Goal: Task Accomplishment & Management: Complete application form

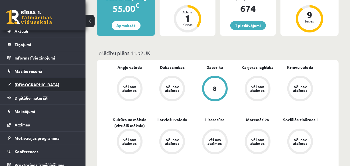
scroll to position [25, 0]
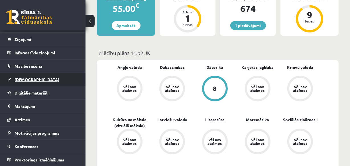
click at [28, 80] on span "[DEMOGRAPHIC_DATA]" at bounding box center [37, 79] width 45 height 5
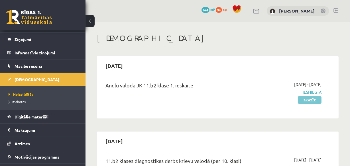
click at [306, 100] on link "Skatīt" at bounding box center [310, 99] width 24 height 7
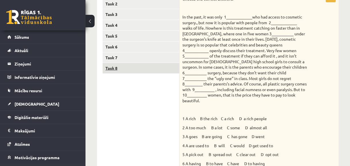
scroll to position [74, 0]
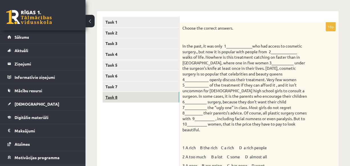
click at [127, 98] on link "Task 8" at bounding box center [141, 97] width 77 height 11
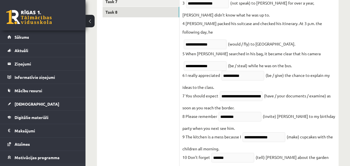
scroll to position [48, 0]
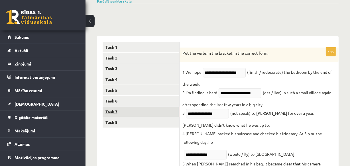
click at [116, 111] on link "Task 7" at bounding box center [141, 112] width 77 height 11
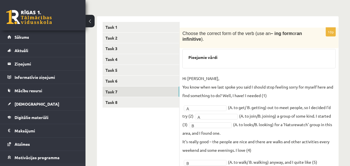
scroll to position [62, 0]
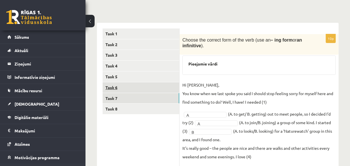
click at [112, 87] on link "Task 6" at bounding box center [141, 87] width 77 height 11
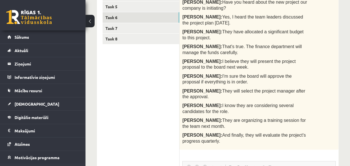
scroll to position [124, 0]
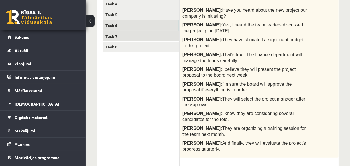
click at [118, 34] on link "Task 7" at bounding box center [141, 36] width 77 height 11
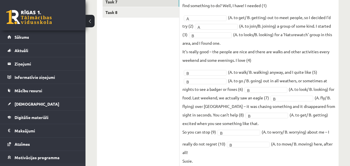
scroll to position [62, 0]
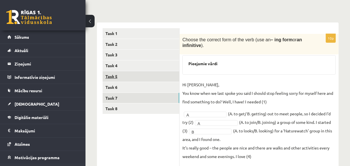
click at [116, 76] on link "Task 5" at bounding box center [141, 76] width 77 height 11
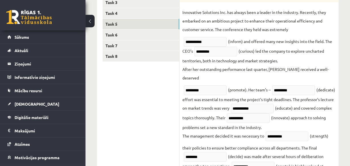
scroll to position [37, 0]
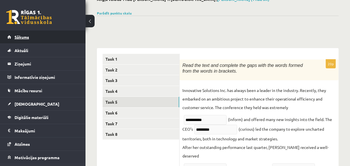
click at [28, 35] on span "Sākums" at bounding box center [22, 37] width 15 height 5
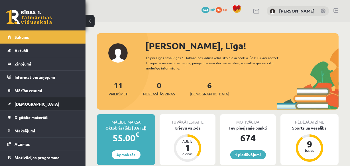
click at [23, 104] on span "[DEMOGRAPHIC_DATA]" at bounding box center [37, 104] width 45 height 5
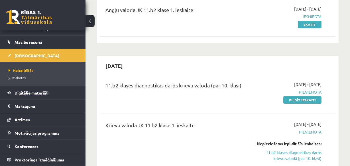
scroll to position [78, 0]
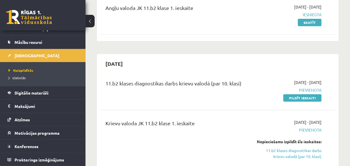
drag, startPoint x: 297, startPoint y: 98, endPoint x: 197, endPoint y: 27, distance: 123.4
click at [298, 98] on link "Pildīt ieskaiti" at bounding box center [302, 97] width 38 height 7
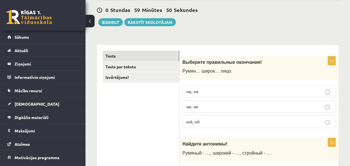
scroll to position [78, 0]
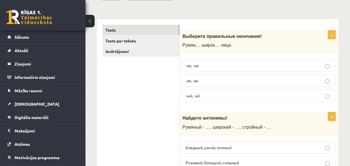
click at [182, 34] on div "Выберите правильные окончания! Румян… широк… лицо." at bounding box center [259, 43] width 159 height 24
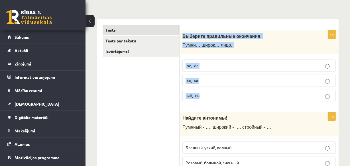
drag, startPoint x: 183, startPoint y: 35, endPoint x: 217, endPoint y: 97, distance: 71.1
click at [217, 97] on div "1p Выберите правильные окончания! Румян… широк… лицо. -ое, -ое -ая, -ая -ый, -ий" at bounding box center [259, 69] width 159 height 76
copy div "Выберите правильные окончания! Румян… широк… лицо. -ое, -ое -ая, -ая -ый, -ий"
click at [226, 61] on label "-ое, -ое" at bounding box center [259, 66] width 153 height 12
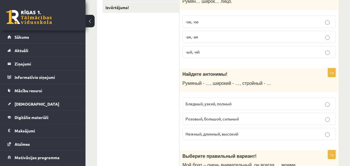
scroll to position [129, 0]
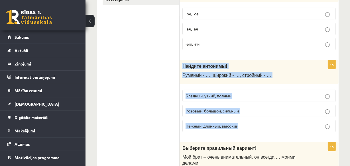
drag, startPoint x: 183, startPoint y: 65, endPoint x: 243, endPoint y: 125, distance: 84.7
click at [243, 125] on div "1p Найдите антонимы! Румяный - …, широкий - …, стройный - … Бледный, узкий, пол…" at bounding box center [259, 98] width 159 height 76
copy div "Найдите антонимы! Румяный - …, широкий - …, стройный - … Бледный, узкий, полный…"
click at [221, 93] on p "Бледный, узкий, полный" at bounding box center [259, 96] width 147 height 6
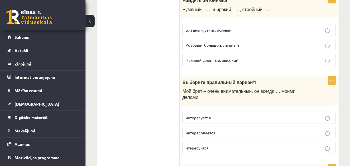
scroll to position [207, 0]
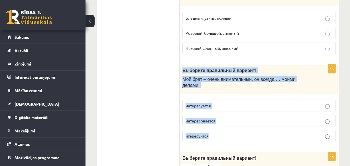
drag, startPoint x: 183, startPoint y: 68, endPoint x: 234, endPoint y: 127, distance: 78.0
click at [234, 127] on div "1p Выберите правильный вариант! Мой брат – очень внимательный, он всегда … моим…" at bounding box center [259, 106] width 159 height 82
copy div "Выберите правильный вариант! Мой брат – очень внимательный, он всегда … моими д…"
click at [220, 103] on p "интересуется" at bounding box center [259, 106] width 147 height 6
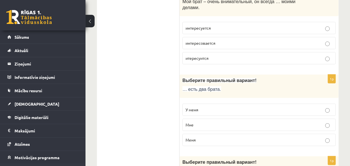
scroll to position [311, 0]
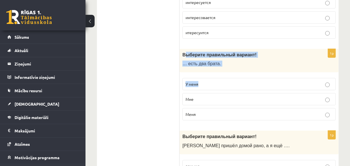
drag, startPoint x: 184, startPoint y: 47, endPoint x: 204, endPoint y: 72, distance: 32.7
click at [204, 72] on div "1p Выберите правильный вариант! … есть два брата. У меня Мне Меня" at bounding box center [259, 87] width 159 height 76
drag, startPoint x: 182, startPoint y: 46, endPoint x: 207, endPoint y: 108, distance: 65.9
click at [208, 109] on div "1p Выберите правильный вариант! … есть два брата. У меня Мне Меня" at bounding box center [259, 87] width 159 height 76
copy div "Выберите правильный вариант! … есть два брата. У меня Мне Меня"
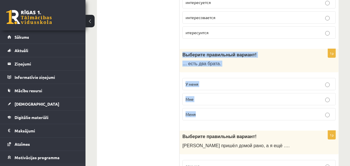
click at [197, 82] on span "У меня" at bounding box center [192, 84] width 13 height 5
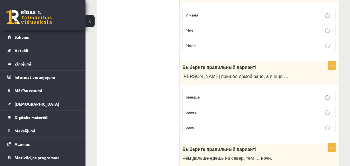
scroll to position [389, 0]
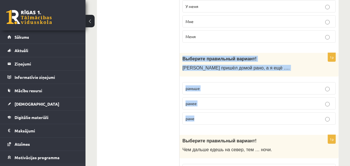
drag, startPoint x: 183, startPoint y: 52, endPoint x: 202, endPoint y: 95, distance: 47.1
click at [208, 110] on div "1p Выберите правильный вариант! Андрей пришёл домой рано, а я ещё …. раньше ран…" at bounding box center [259, 91] width 159 height 76
copy div "Выберите правильный вариант! Андрей пришёл домой рано, а я ещё …. раньше ранее …"
click at [202, 86] on p "раньше" at bounding box center [259, 89] width 147 height 6
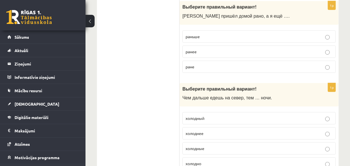
scroll to position [467, 0]
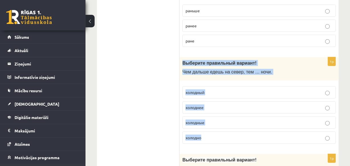
drag, startPoint x: 184, startPoint y: 54, endPoint x: 214, endPoint y: 130, distance: 81.5
click at [214, 130] on div "1p Выберите правильный вариант ! Чем дальше едешь на север, тем … ночи. холодны…" at bounding box center [259, 103] width 159 height 92
copy div "Выберите правильный вариант ! Чем дальше едешь на север, тем … ночи. холодный х…"
click at [214, 105] on p "холоднее" at bounding box center [259, 108] width 147 height 6
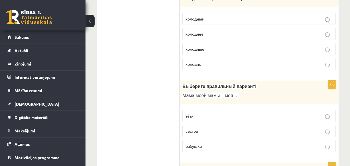
scroll to position [544, 0]
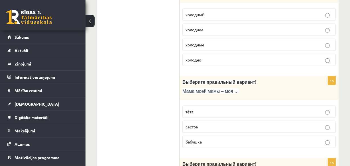
click at [208, 139] on p "бабушка" at bounding box center [259, 142] width 147 height 6
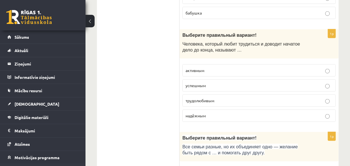
scroll to position [674, 0]
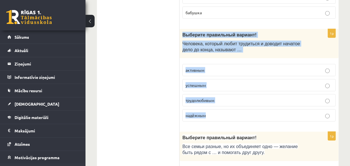
drag, startPoint x: 183, startPoint y: 27, endPoint x: 221, endPoint y: 115, distance: 95.8
click at [221, 115] on div "1p Выберите правильный вариант! Человека, который любит трудиться и доводит нач…" at bounding box center [259, 77] width 159 height 97
copy div "Выберите правильный вариант! Человека, который любит трудиться и доводит начато…"
click at [213, 98] on span "трудолюбивым" at bounding box center [200, 100] width 29 height 5
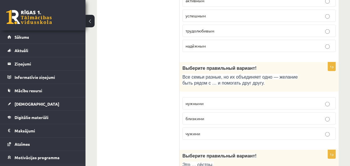
scroll to position [752, 0]
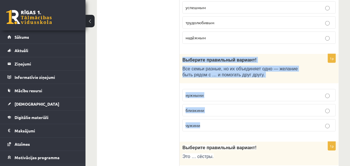
drag, startPoint x: 183, startPoint y: 51, endPoint x: 208, endPoint y: 114, distance: 67.8
click at [208, 114] on div "1p Выберите правильный вариант! Все семьи разные, но их объединяет одно — желан…" at bounding box center [259, 95] width 159 height 82
copy div "Выберите правильный вариант! Все семьи разные, но их объединяет одно — желание …"
click at [220, 104] on label "близкими" at bounding box center [259, 110] width 153 height 12
click at [222, 92] on p "нужными" at bounding box center [259, 95] width 147 height 6
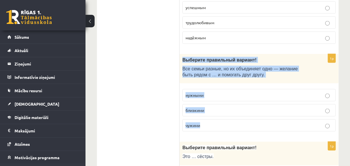
click at [191, 89] on label "нужными" at bounding box center [259, 95] width 153 height 12
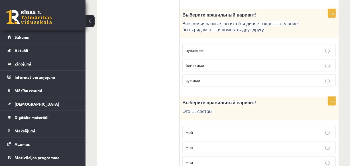
scroll to position [830, 0]
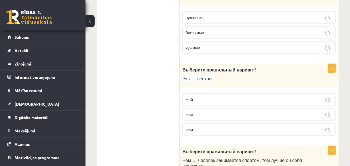
click at [205, 112] on p "моя" at bounding box center [259, 115] width 147 height 6
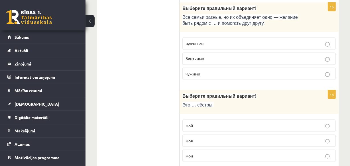
scroll to position [752, 0]
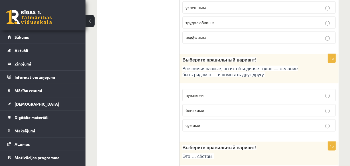
click at [230, 108] on p "близкими" at bounding box center [259, 111] width 147 height 6
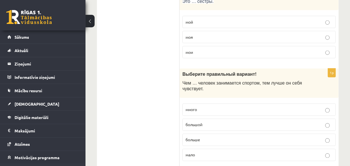
scroll to position [933, 0]
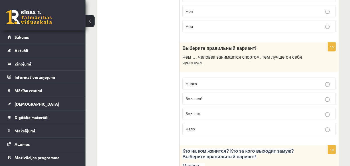
click at [208, 111] on p "больше" at bounding box center [259, 114] width 147 height 6
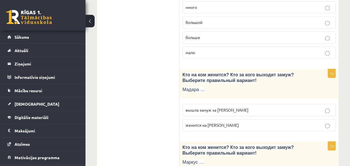
scroll to position [1011, 0]
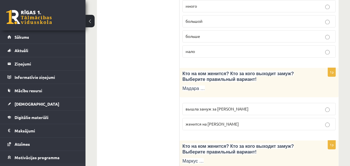
click at [241, 106] on p "вышла замуж за Марка" at bounding box center [259, 109] width 147 height 6
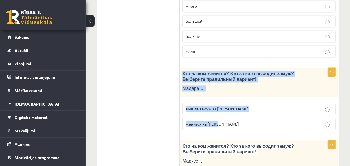
drag, startPoint x: 183, startPoint y: 64, endPoint x: 222, endPoint y: 116, distance: 64.7
click at [222, 116] on div "1p Кто на ком женится? Кто за кого выходит замуж? Выберите правильный вариант! …" at bounding box center [259, 101] width 159 height 67
copy div "Кто на ком женится? Кто за кого выходит замуж? Выберите правильный вариант! Мад…"
click at [209, 106] on span "вышла замуж за Марка" at bounding box center [217, 108] width 63 height 5
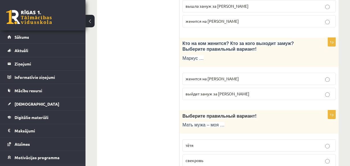
scroll to position [1115, 0]
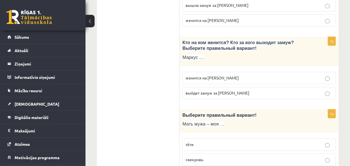
click at [194, 75] on span "женится на Агнии" at bounding box center [212, 77] width 53 height 5
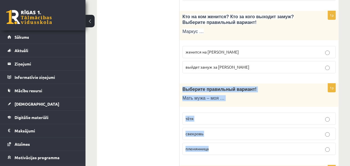
drag, startPoint x: 183, startPoint y: 80, endPoint x: 197, endPoint y: 100, distance: 24.9
click at [218, 143] on div "1p Выберите правильный вариант! Мать мужа – моя … тётя свекровь племянница" at bounding box center [259, 122] width 159 height 76
copy div "Выберите правильный вариант! Мать мужа – моя … тётя свекровь племянница"
click at [202, 131] on span "свекровь" at bounding box center [195, 133] width 18 height 5
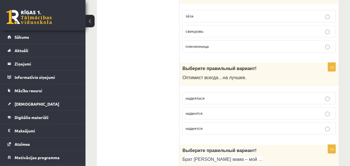
scroll to position [1244, 0]
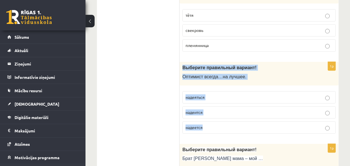
drag, startPoint x: 183, startPoint y: 59, endPoint x: 203, endPoint y: 108, distance: 52.7
click at [208, 125] on div "1p Выберите правильный вариант! О птимист всегда … на лучшее . надеяться надеит…" at bounding box center [259, 100] width 159 height 76
click at [208, 125] on p "надеется" at bounding box center [259, 128] width 147 height 6
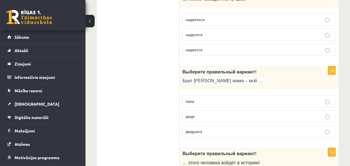
scroll to position [1348, 0]
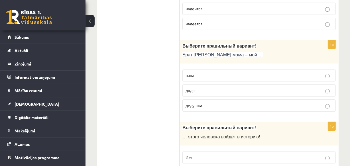
click at [205, 88] on p "дядя" at bounding box center [259, 91] width 147 height 6
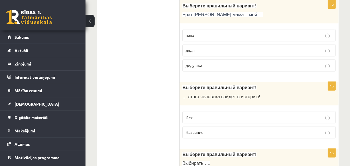
scroll to position [1400, 0]
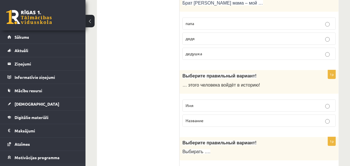
click at [197, 103] on p "Имя" at bounding box center [259, 106] width 147 height 6
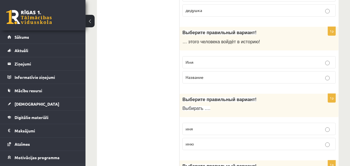
scroll to position [1452, 0]
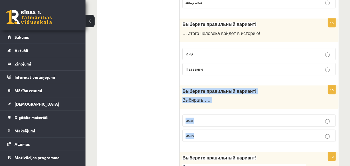
drag, startPoint x: 183, startPoint y: 81, endPoint x: 198, endPoint y: 125, distance: 46.7
click at [198, 125] on div "1p Выберите правильный вариант! Выбирать …. имя имю" at bounding box center [259, 116] width 159 height 61
click at [188, 118] on span "имя" at bounding box center [189, 120] width 7 height 5
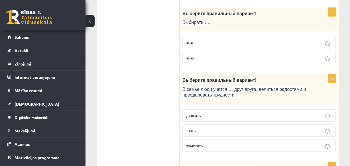
scroll to position [1555, 0]
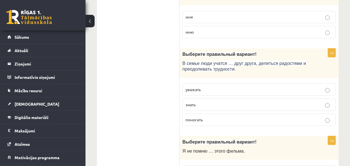
click at [191, 117] on span "помогать" at bounding box center [194, 119] width 17 height 5
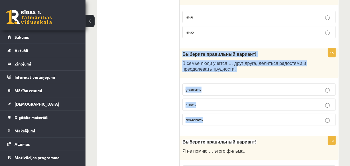
drag, startPoint x: 183, startPoint y: 45, endPoint x: 206, endPoint y: 112, distance: 71.4
click at [206, 112] on div "1p Выберите правильный вариант! В семье люди учатся … друг друга, делиться радо…" at bounding box center [259, 89] width 159 height 82
click at [205, 87] on p "уважать" at bounding box center [259, 90] width 147 height 6
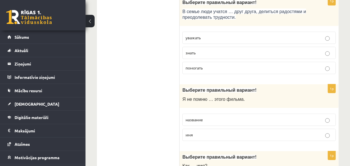
scroll to position [1633, 0]
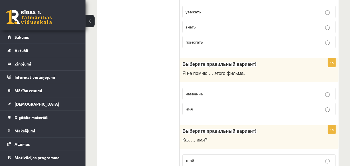
click at [206, 91] on p "название" at bounding box center [259, 94] width 147 height 6
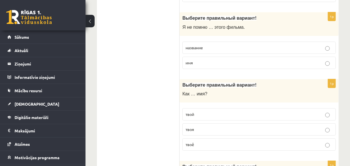
scroll to position [1685, 0]
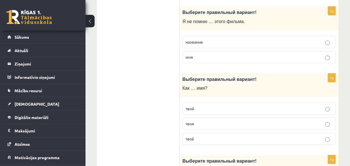
click at [198, 136] on p "твоё" at bounding box center [259, 139] width 147 height 6
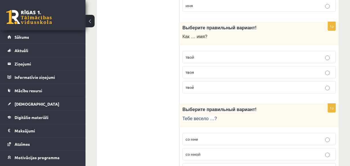
scroll to position [1789, 0]
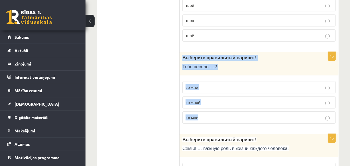
drag, startPoint x: 183, startPoint y: 47, endPoint x: 196, endPoint y: 99, distance: 53.2
click at [204, 108] on div "1p Выберите правильный вариант! Тебе весело …? со мне со мной ко мне" at bounding box center [259, 90] width 159 height 76
click at [201, 100] on p "со мной" at bounding box center [259, 103] width 147 height 6
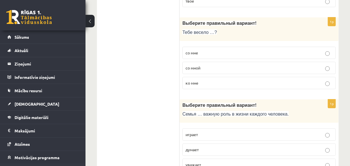
scroll to position [1841, 0]
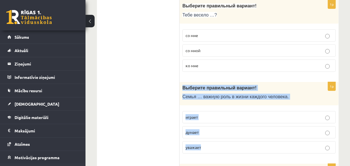
drag, startPoint x: 183, startPoint y: 77, endPoint x: 205, endPoint y: 143, distance: 69.2
click at [205, 143] on div "1p Выберите правильный вариант! Семья … важную роль в жизни каждого человека. и…" at bounding box center [259, 120] width 159 height 76
click at [198, 114] on p "играет" at bounding box center [259, 117] width 147 height 6
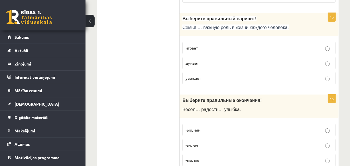
scroll to position [1922, 0]
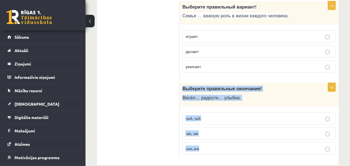
drag, startPoint x: 183, startPoint y: 78, endPoint x: 208, endPoint y: 139, distance: 65.9
click at [208, 139] on div "1p Выберите правильные окончания! Весёл… радостн… улыбка. -ый, -ый -ая, -ая -ые…" at bounding box center [259, 121] width 159 height 76
click at [201, 131] on p "-ая, -ая" at bounding box center [259, 134] width 147 height 6
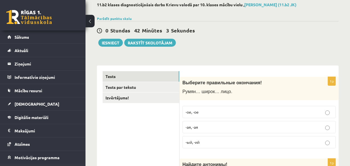
scroll to position [34, 0]
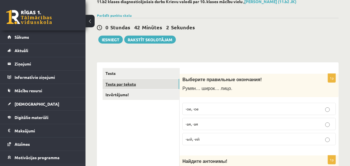
click at [116, 84] on link "Tests par tekstu" at bounding box center [141, 84] width 77 height 11
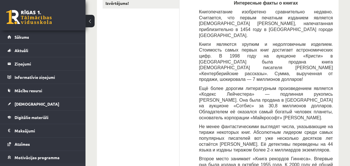
scroll to position [48, 0]
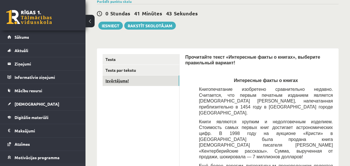
click at [119, 80] on link "Izvērtējums!" at bounding box center [141, 81] width 77 height 11
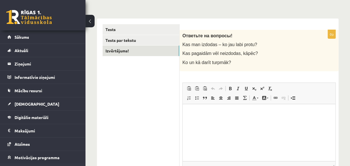
scroll to position [74, 0]
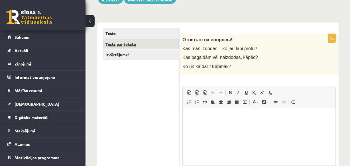
click at [118, 43] on link "Tests par tekstu" at bounding box center [141, 44] width 77 height 11
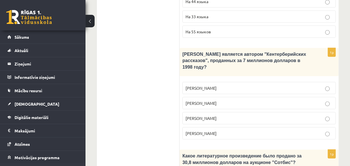
scroll to position [722, 0]
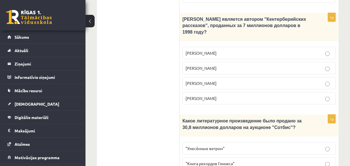
drag, startPoint x: 186, startPoint y: 105, endPoint x: 264, endPoint y: 140, distance: 85.7
click at [250, 143] on label ""Унесённые ветром"" at bounding box center [259, 149] width 153 height 12
click at [232, 119] on span "Какое литературное произведение было продано за 30,8 миллионов долларов на аукц…" at bounding box center [242, 124] width 119 height 11
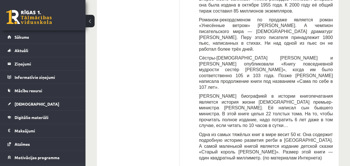
scroll to position [308, 0]
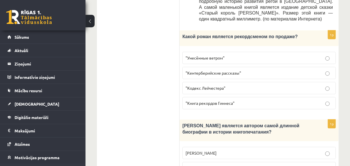
scroll to position [437, 0]
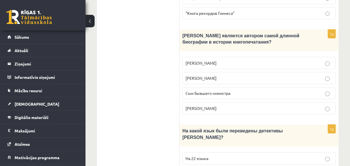
scroll to position [541, 0]
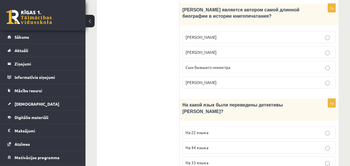
click at [208, 145] on p "На 44 языка" at bounding box center [259, 148] width 147 height 6
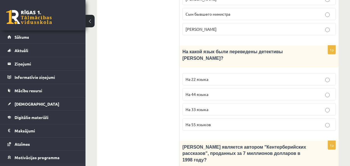
scroll to position [645, 0]
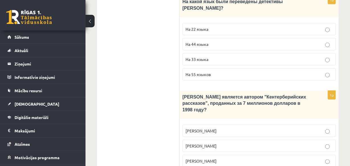
click at [214, 158] on p "Джефри Чосер" at bounding box center [259, 161] width 147 height 6
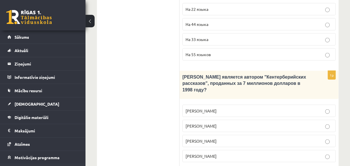
scroll to position [722, 0]
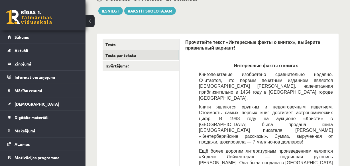
scroll to position [42, 0]
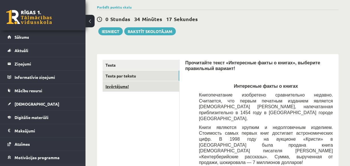
click at [114, 85] on link "Izvērtējums!" at bounding box center [141, 86] width 77 height 11
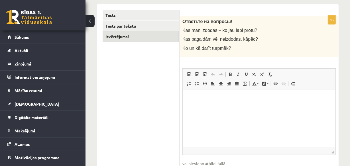
scroll to position [94, 0]
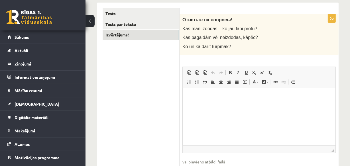
click at [205, 97] on p "Bagātinātā teksta redaktors, wiswyg-editor-user-answer-47024985389500" at bounding box center [258, 97] width 141 height 6
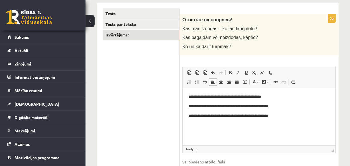
click at [220, 115] on p "**********" at bounding box center [258, 116] width 141 height 6
click at [232, 115] on p "**********" at bounding box center [258, 116] width 141 height 6
click at [216, 122] on p "**********" at bounding box center [258, 119] width 141 height 12
click at [199, 123] on p "**********" at bounding box center [258, 119] width 141 height 12
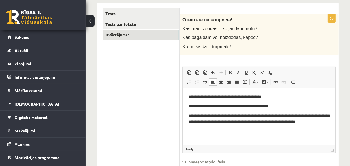
click at [203, 122] on p "**********" at bounding box center [258, 119] width 141 height 12
click at [326, 121] on p "**********" at bounding box center [258, 119] width 141 height 12
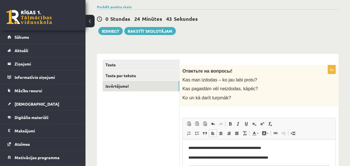
scroll to position [42, 0]
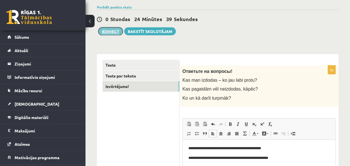
click at [105, 32] on button "Iesniegt" at bounding box center [110, 31] width 25 height 8
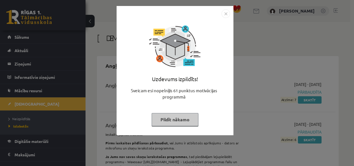
click at [167, 117] on button "Pildīt nākamo" at bounding box center [175, 119] width 47 height 13
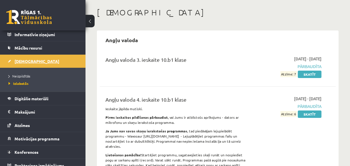
scroll to position [48, 0]
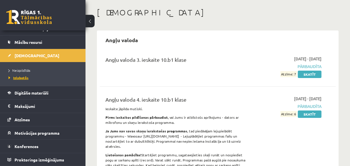
click at [23, 77] on span "Izlabotās" at bounding box center [19, 78] width 20 height 5
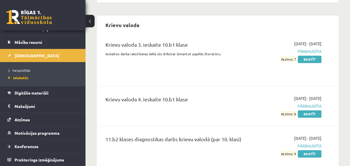
scroll to position [1011, 0]
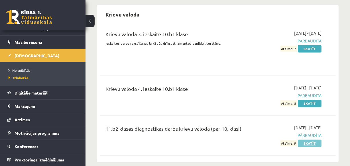
click at [305, 140] on link "Skatīt" at bounding box center [310, 143] width 24 height 7
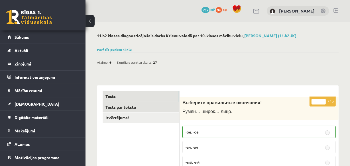
click at [125, 109] on link "Tests par tekstu" at bounding box center [141, 107] width 77 height 11
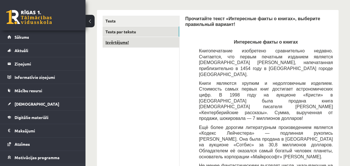
scroll to position [78, 0]
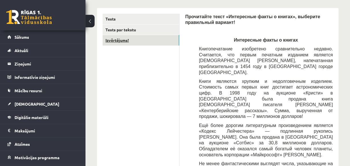
click at [120, 40] on link "Izvērtējums!" at bounding box center [141, 40] width 77 height 11
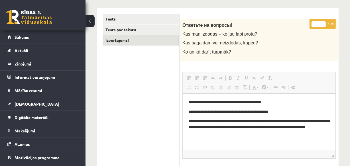
scroll to position [0, 0]
click at [112, 26] on link "Tests par tekstu" at bounding box center [141, 30] width 77 height 11
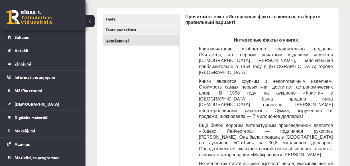
click at [119, 38] on link "Izvērtējums!" at bounding box center [141, 40] width 77 height 11
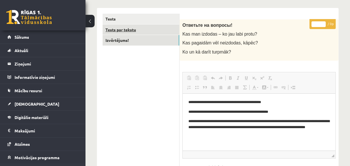
click at [124, 31] on link "Tests par tekstu" at bounding box center [141, 30] width 77 height 11
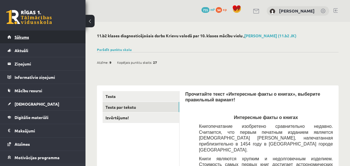
click at [22, 36] on span "Sākums" at bounding box center [22, 37] width 15 height 5
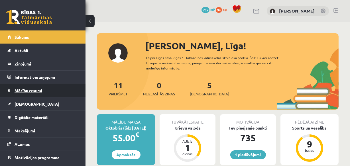
scroll to position [25, 0]
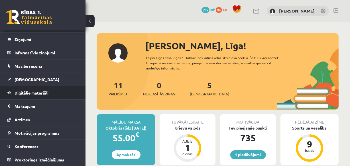
click at [31, 96] on link "Digitālie materiāli" at bounding box center [42, 92] width 71 height 13
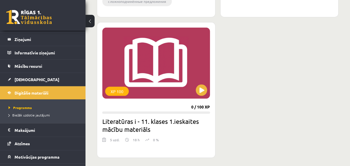
scroll to position [674, 0]
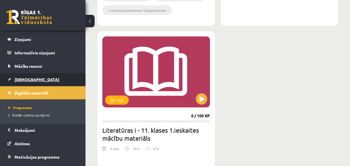
click at [19, 80] on span "[DEMOGRAPHIC_DATA]" at bounding box center [37, 79] width 45 height 5
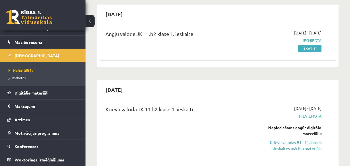
scroll to position [78, 0]
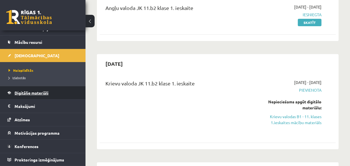
click at [36, 93] on span "Digitālie materiāli" at bounding box center [32, 92] width 34 height 5
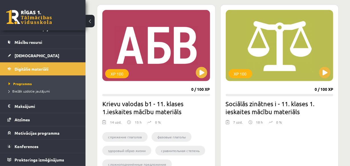
scroll to position [570, 0]
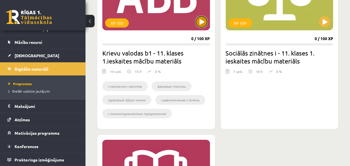
click at [200, 21] on button at bounding box center [201, 21] width 11 height 11
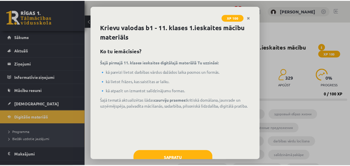
scroll to position [19, 0]
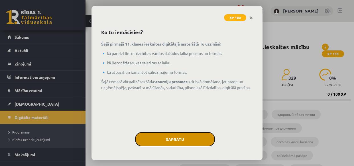
click at [172, 137] on button "Sapratu" at bounding box center [175, 139] width 80 height 14
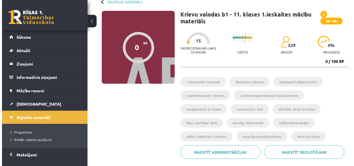
scroll to position [104, 0]
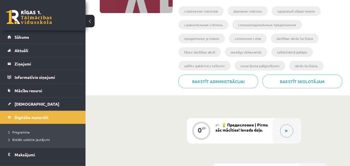
click at [288, 129] on icon at bounding box center [287, 130] width 3 height 3
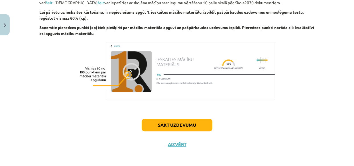
scroll to position [416, 0]
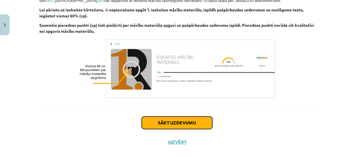
click at [171, 125] on button "Sākt uzdevumu" at bounding box center [177, 123] width 71 height 13
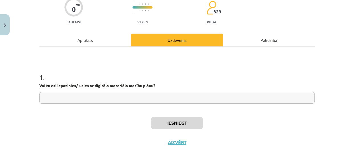
scroll to position [50, 0]
click at [89, 100] on input "text" at bounding box center [176, 98] width 275 height 12
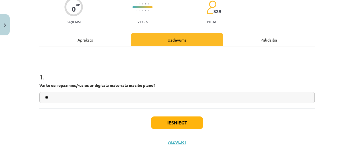
type input "**"
click at [178, 121] on button "Iesniegt" at bounding box center [177, 123] width 52 height 13
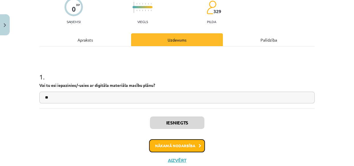
click at [177, 145] on button "Nākamā nodarbība" at bounding box center [177, 145] width 56 height 13
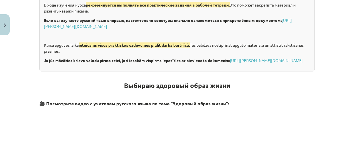
scroll to position [118, 0]
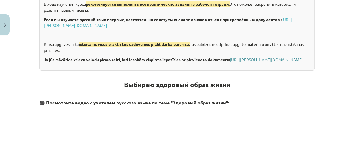
click at [230, 62] on link "https://eskola.r1tv.lv/system/uploads/attachment/file/71355/Krievu_valoda_iesac…" at bounding box center [266, 59] width 73 height 5
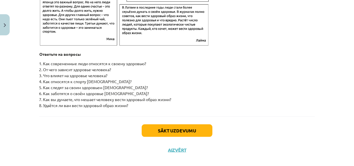
scroll to position [947, 0]
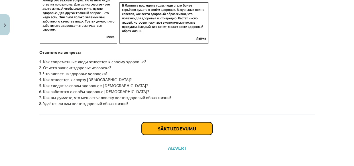
click at [157, 131] on button "Sākt uzdevumu" at bounding box center [177, 128] width 71 height 13
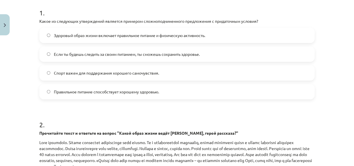
scroll to position [118, 0]
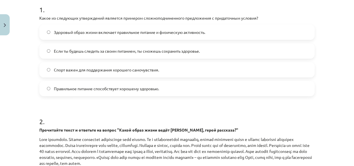
click at [37, 17] on div "4 XP Saņemsi Grūts 329 pilda Apraksts Uzdevums Palīdzība 1 . Какое из следующих…" at bounding box center [177, 107] width 282 height 374
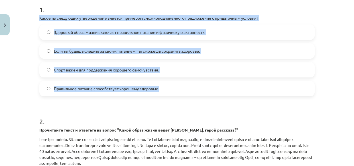
drag, startPoint x: 37, startPoint y: 17, endPoint x: 163, endPoint y: 89, distance: 144.6
click at [163, 90] on div "4 XP Saņemsi Grūts 329 pilda Apraksts Uzdevums Palīdzība 1 . Какое из следующих…" at bounding box center [177, 107] width 282 height 374
copy div "Какое из следующих утверждений является примером сложноподчиненного предложения…"
click at [114, 53] on span "Если ты будешь следить за своим питанием, ты сможешь сохранить здоровье." at bounding box center [127, 51] width 146 height 6
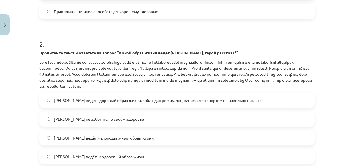
scroll to position [222, 0]
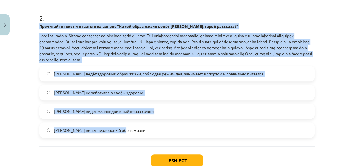
drag, startPoint x: 38, startPoint y: 26, endPoint x: 135, endPoint y: 129, distance: 141.4
click at [135, 129] on div "2 . Прочитайте текст и ответьте на вопрос "Какой образ жизни ведёт Олег, герой …" at bounding box center [176, 71] width 275 height 134
copy div "Прочитайте текст и ответьте на вопрос "Какой образ жизни ведёт Олег, герой расс…"
click at [103, 80] on label "Олег ведёт здоровый образ жизни, соблюдая режим дня, занимается спортом и прави…" at bounding box center [177, 74] width 274 height 14
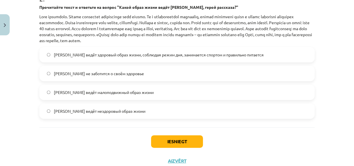
scroll to position [260, 0]
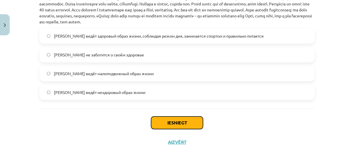
click at [183, 122] on button "Iesniegt" at bounding box center [177, 123] width 52 height 13
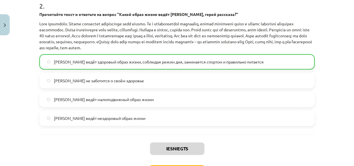
scroll to position [277, 0]
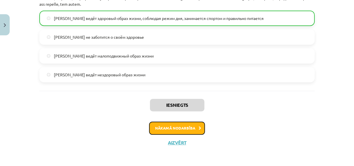
click at [175, 129] on button "Nākamā nodarbība" at bounding box center [177, 128] width 56 height 13
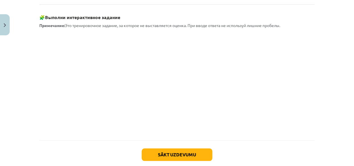
scroll to position [556, 0]
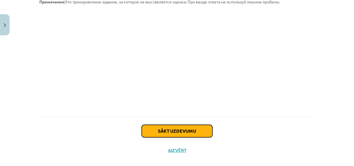
click at [179, 125] on button "Sākt uzdevumu" at bounding box center [177, 131] width 71 height 13
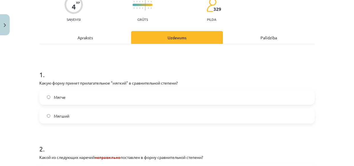
scroll to position [66, 0]
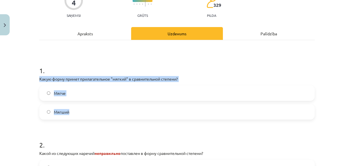
drag, startPoint x: 37, startPoint y: 79, endPoint x: 83, endPoint y: 114, distance: 57.6
click at [83, 114] on div "4 XP Saņemsi Grūts 329 pilda Apraksts Uzdevums Palīdzība 1 . Какую форму примет…" at bounding box center [177, 132] width 282 height 303
copy div "Какую форму примет прилагательное "мягкий" в сравнительной степени? Мягче Мягший"
click at [60, 93] on span "Мягче" at bounding box center [60, 93] width 12 height 6
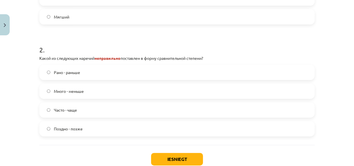
scroll to position [170, 0]
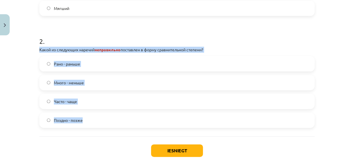
drag, startPoint x: 37, startPoint y: 48, endPoint x: 91, endPoint y: 118, distance: 88.2
click at [91, 118] on div "2 . Какой из следующих наречий неправильно поставлен в форму сравнительной степ…" at bounding box center [176, 77] width 275 height 101
copy div "Какой из следующих наречий неправильно поставлен в форму сравнительной степени?…"
click at [77, 83] on span "Много - меньше" at bounding box center [69, 83] width 30 height 6
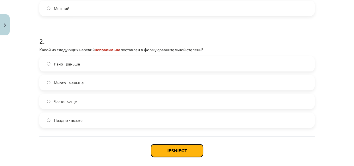
click at [168, 150] on button "Iesniegt" at bounding box center [177, 151] width 52 height 13
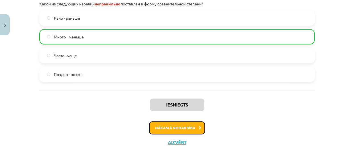
click at [174, 124] on button "Nākamā nodarbība" at bounding box center [177, 127] width 56 height 13
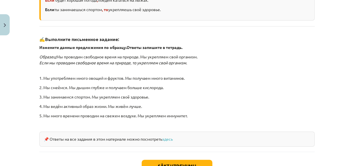
scroll to position [211, 0]
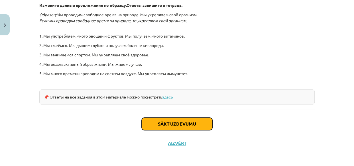
click at [163, 121] on button "Sākt uzdevumu" at bounding box center [177, 124] width 71 height 13
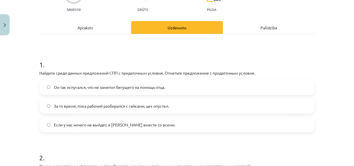
scroll to position [66, 0]
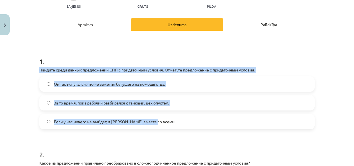
drag, startPoint x: 37, startPoint y: 69, endPoint x: 155, endPoint y: 117, distance: 127.7
click at [156, 117] on div "1 . Найдите среди данных предложений СПП с придаточным условия. Отметьте предло…" at bounding box center [176, 89] width 275 height 82
copy div "Найдите среди данных предложений СПП с придаточным условия. Отметьте предложени…"
click at [54, 121] on span "Если у нас ничего не выйдет, я уеду вместе со всеми." at bounding box center [114, 122] width 121 height 6
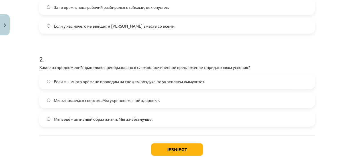
scroll to position [170, 0]
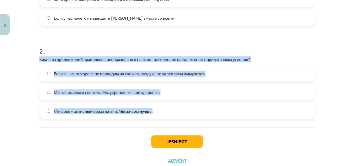
drag, startPoint x: 37, startPoint y: 58, endPoint x: 156, endPoint y: 114, distance: 131.7
click at [156, 114] on div "4 XP Saņemsi Grūts 329 pilda Apraksts Uzdevums Palīdzība 1 . Найдите среди данн…" at bounding box center [177, 19] width 282 height 303
copy div "Какое из предложений правильно преобразовано в сложноподчиненное предложение с …"
click at [58, 72] on span "Если мы много времени проводим на свежем воздухе, то укрепляем иммунитет." at bounding box center [129, 74] width 151 height 6
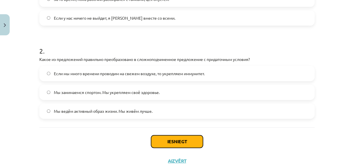
click at [174, 141] on button "Iesniegt" at bounding box center [177, 141] width 52 height 13
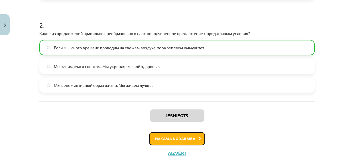
click at [171, 140] on button "Nākamā nodarbība" at bounding box center [177, 138] width 56 height 13
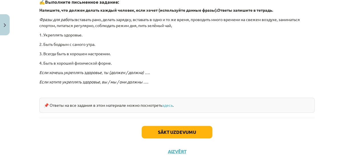
scroll to position [188, 0]
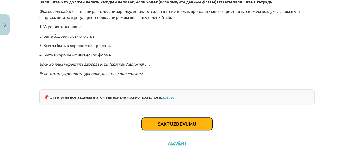
click at [183, 120] on button "Sākt uzdevumu" at bounding box center [177, 124] width 71 height 13
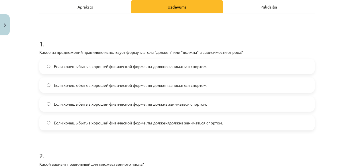
scroll to position [92, 0]
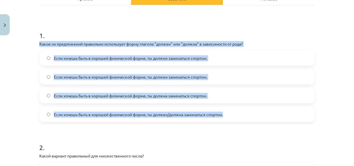
drag, startPoint x: 37, startPoint y: 43, endPoint x: 225, endPoint y: 117, distance: 201.9
click at [225, 117] on div "4 XP Saņemsi Grūts 329 pilda Apraksts Uzdevums Palīdzība 1 . Какое из предложен…" at bounding box center [177, 116] width 282 height 340
click at [225, 116] on label "Если хочешь быть в хорошей физической форме, ты должен/должна заниматься спорто…" at bounding box center [177, 115] width 274 height 14
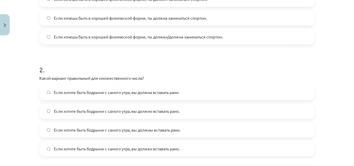
scroll to position [196, 0]
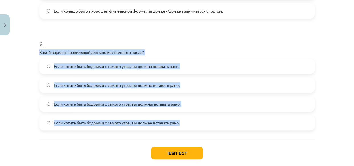
drag, startPoint x: 38, startPoint y: 51, endPoint x: 183, endPoint y: 118, distance: 160.3
click at [183, 118] on div "2 . Какой вариант правильный для множественного числа? Если хотите быть бодрыми…" at bounding box center [176, 80] width 275 height 101
copy div "Какой вариант правильный для множественного числа? Если хотите быть бодрыми с с…"
click at [123, 103] on span "Если хотите быть бодрыми с самого утра, вы должны вставать рано." at bounding box center [117, 104] width 127 height 6
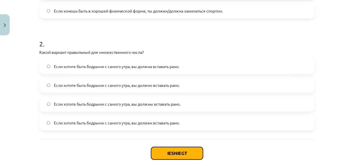
click at [172, 153] on button "Iesniegt" at bounding box center [177, 153] width 52 height 13
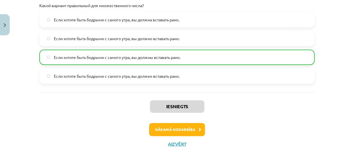
scroll to position [244, 0]
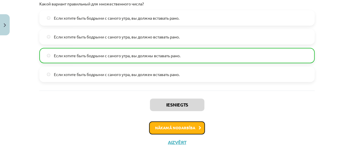
click at [175, 127] on button "Nākamā nodarbība" at bounding box center [177, 127] width 56 height 13
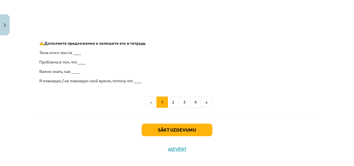
scroll to position [492, 0]
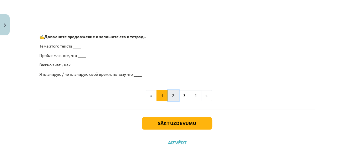
click at [169, 96] on button "2" at bounding box center [173, 95] width 11 height 11
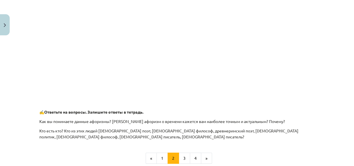
scroll to position [252, 0]
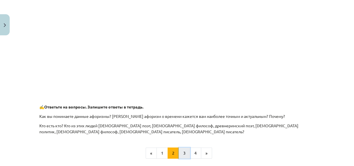
click at [184, 153] on button "3" at bounding box center [184, 153] width 11 height 11
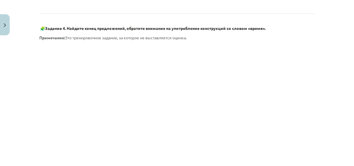
scroll to position [345, 0]
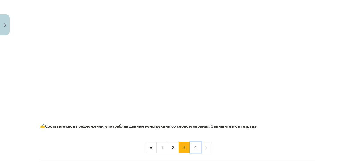
drag, startPoint x: 195, startPoint y: 149, endPoint x: 181, endPoint y: 149, distance: 14.0
click at [195, 149] on button "4" at bounding box center [195, 147] width 11 height 11
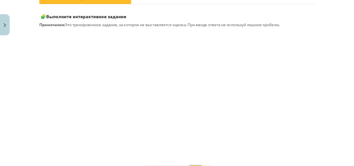
scroll to position [104, 0]
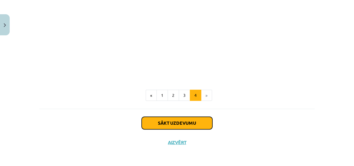
click at [185, 123] on button "Sākt uzdevumu" at bounding box center [177, 123] width 71 height 13
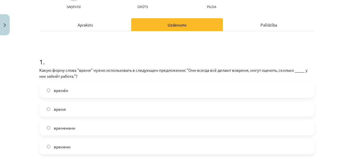
scroll to position [78, 0]
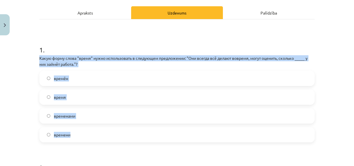
drag, startPoint x: 38, startPoint y: 58, endPoint x: 90, endPoint y: 134, distance: 92.5
click at [90, 134] on div "1 . Какую форму слова "время" нужно использовать в следующем предложении: "Они …" at bounding box center [176, 89] width 275 height 107
copy div "Какую форму слова "время" нужно использовать в следующем предложении: "Они всег…"
click at [62, 133] on span "времени" at bounding box center [62, 135] width 17 height 6
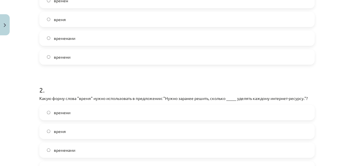
scroll to position [181, 0]
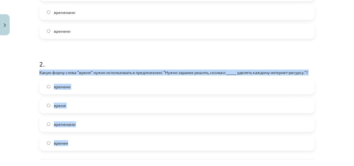
drag, startPoint x: 37, startPoint y: 70, endPoint x: 76, endPoint y: 143, distance: 82.4
click at [76, 143] on div "4 XP Saņemsi Grūts 329 pilda Apraksts Uzdevums Palīdzība 1 . Какую форму слова …" at bounding box center [177, 30] width 282 height 346
copy div "Какую форму слова "время" нужно использовать в предложении: "Нужно заранее реши…"
click at [72, 126] on span "временами" at bounding box center [64, 124] width 21 height 6
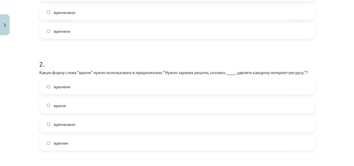
click at [76, 86] on label "времени" at bounding box center [177, 87] width 274 height 14
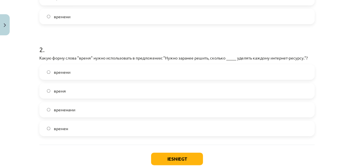
scroll to position [232, 0]
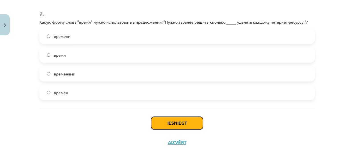
click at [175, 122] on button "Iesniegt" at bounding box center [177, 123] width 52 height 13
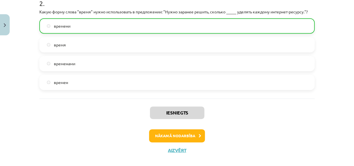
scroll to position [250, 0]
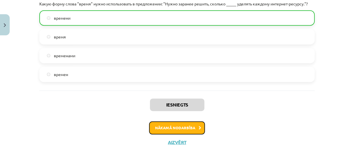
click at [189, 125] on button "Nākamā nodarbība" at bounding box center [177, 127] width 56 height 13
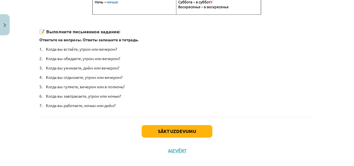
scroll to position [167, 0]
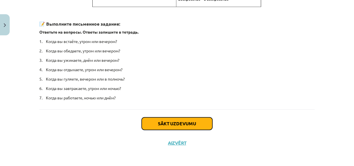
click at [176, 123] on button "Sākt uzdevumu" at bounding box center [177, 123] width 71 height 13
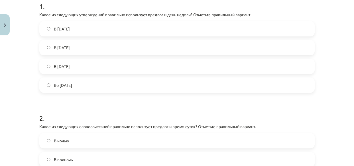
scroll to position [66, 0]
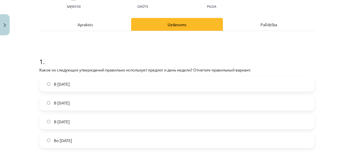
drag, startPoint x: 37, startPoint y: 68, endPoint x: 91, endPoint y: 139, distance: 89.5
click at [91, 139] on div "4 XP Saņemsi Grūts 329 pilda Apraksts Uzdevums Palīdzība 1 . Какое из следующих…" at bounding box center [177, 142] width 282 height 340
copy div "Какое из следующих утверждений правильно использует предлог и день недели? Отме…"
click at [65, 139] on span "Во вторник" at bounding box center [63, 141] width 18 height 6
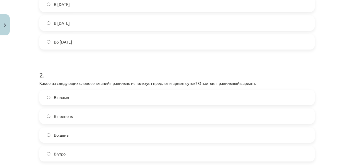
scroll to position [196, 0]
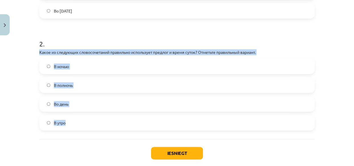
drag, startPoint x: 37, startPoint y: 51, endPoint x: 80, endPoint y: 119, distance: 79.7
click at [80, 119] on div "4 XP Saņemsi Grūts 329 pilda Apraksts Uzdevums Palīdzība 1 . Какое из следующих…" at bounding box center [177, 12] width 282 height 340
click at [69, 80] on label "В полночь" at bounding box center [177, 85] width 274 height 14
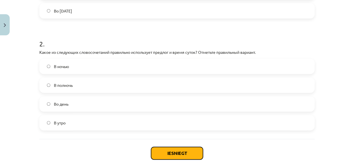
click at [167, 152] on button "Iesniegt" at bounding box center [177, 153] width 52 height 13
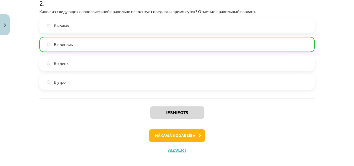
scroll to position [244, 0]
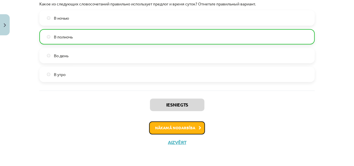
click at [167, 127] on button "Nākamā nodarbība" at bounding box center [177, 127] width 56 height 13
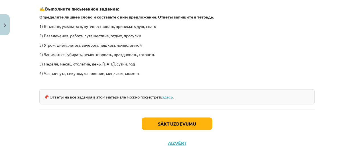
scroll to position [898, 0]
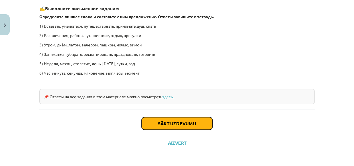
click at [167, 122] on button "Sākt uzdevumu" at bounding box center [177, 123] width 71 height 13
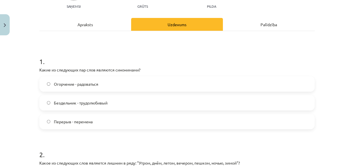
scroll to position [92, 0]
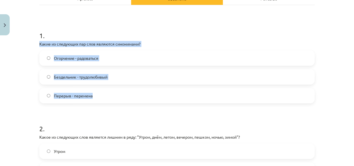
drag, startPoint x: 38, startPoint y: 43, endPoint x: 102, endPoint y: 91, distance: 80.0
click at [102, 91] on div "1 . Какие из следующих пар слов являются синонимами? Огорчение - радоваться Без…" at bounding box center [176, 63] width 275 height 82
click at [73, 96] on span "Перерыв - перемена" at bounding box center [73, 96] width 39 height 6
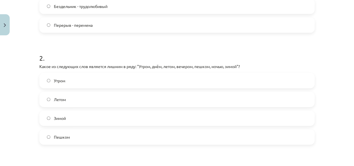
scroll to position [170, 0]
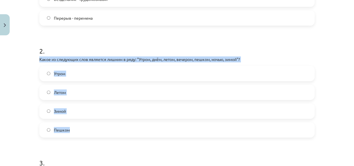
drag, startPoint x: 38, startPoint y: 59, endPoint x: 72, endPoint y: 128, distance: 76.9
click at [72, 128] on div "2 . Какое из следующих слов является лишним в ряду: "Утром, днём, летом, вечеро…" at bounding box center [176, 87] width 275 height 101
click at [65, 130] on span "Пешком" at bounding box center [62, 130] width 16 height 6
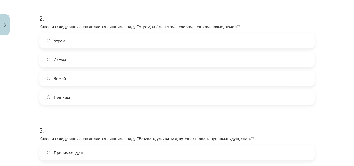
scroll to position [273, 0]
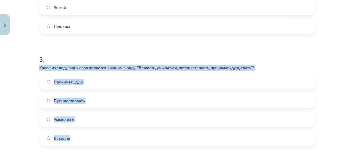
drag, startPoint x: 38, startPoint y: 66, endPoint x: 94, endPoint y: 136, distance: 90.0
click at [94, 136] on div "3 . Какое из следующих слов является лишним в ряду: "Вставать, умываться, путеш…" at bounding box center [176, 95] width 275 height 101
click at [67, 99] on span "Путешествовать" at bounding box center [69, 101] width 31 height 6
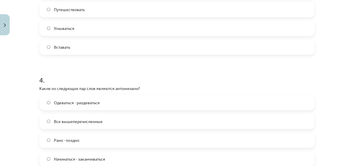
scroll to position [377, 0]
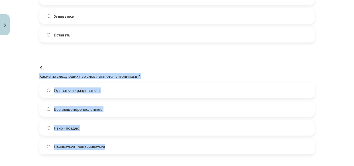
drag, startPoint x: 39, startPoint y: 76, endPoint x: 108, endPoint y: 145, distance: 98.0
click at [108, 145] on div "4 . Какие из следующих пар слов являются антонимами? Одеваться - раздеваться Вс…" at bounding box center [176, 104] width 275 height 101
click at [94, 106] on span "Все вышеперечисленные" at bounding box center [78, 109] width 49 height 6
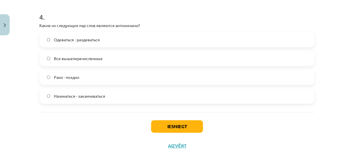
scroll to position [431, 0]
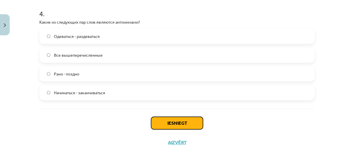
click at [169, 120] on button "Iesniegt" at bounding box center [177, 123] width 52 height 13
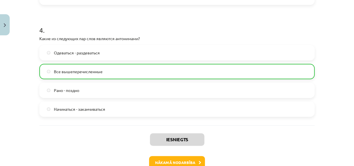
scroll to position [449, 0]
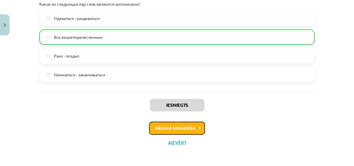
click at [171, 127] on button "Nākamā nodarbība" at bounding box center [177, 128] width 56 height 13
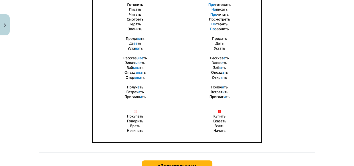
scroll to position [446, 0]
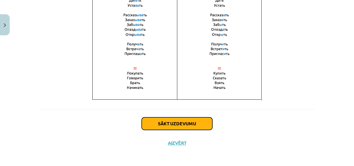
click at [160, 121] on button "Sākt uzdevumu" at bounding box center [177, 123] width 71 height 13
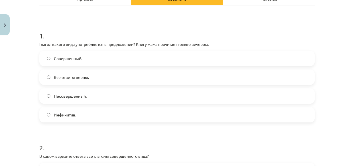
scroll to position [92, 0]
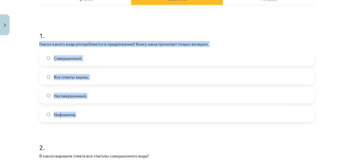
drag, startPoint x: 37, startPoint y: 42, endPoint x: 79, endPoint y: 80, distance: 56.5
click at [65, 56] on span "Совершенный." at bounding box center [68, 58] width 28 height 6
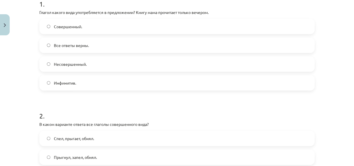
scroll to position [170, 0]
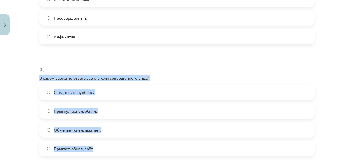
drag, startPoint x: 38, startPoint y: 78, endPoint x: 94, endPoint y: 146, distance: 89.1
click at [94, 146] on div "2 . В каком варианте ответа все глаголы совершенного вида? Спел, прыгает, обнял…" at bounding box center [176, 106] width 275 height 101
click at [67, 111] on span "Прыгнул, запел, обнял." at bounding box center [75, 111] width 43 height 6
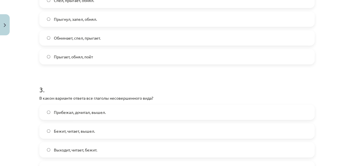
scroll to position [273, 0]
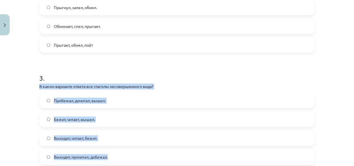
drag, startPoint x: 37, startPoint y: 86, endPoint x: 111, endPoint y: 158, distance: 102.8
click at [111, 158] on div "3 . В каком варианте ответа все глаголы несовершенного вида? Прибежал, дочитал,…" at bounding box center [176, 114] width 275 height 101
click at [84, 131] on label "Выходит, читает, бежит." at bounding box center [177, 138] width 274 height 14
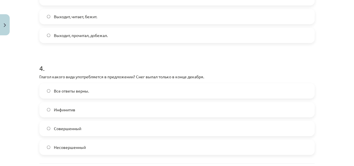
scroll to position [403, 0]
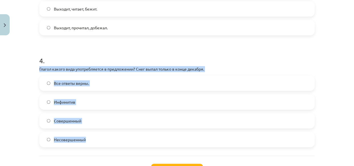
drag, startPoint x: 37, startPoint y: 68, endPoint x: 88, endPoint y: 142, distance: 89.6
click at [81, 122] on label "Совершенный" at bounding box center [177, 121] width 274 height 14
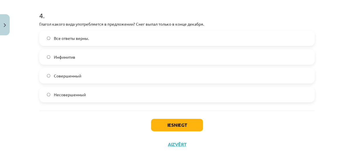
scroll to position [450, 0]
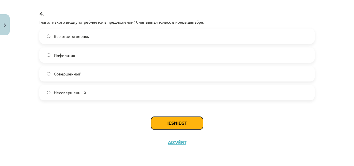
click at [171, 119] on button "Iesniegt" at bounding box center [177, 123] width 52 height 13
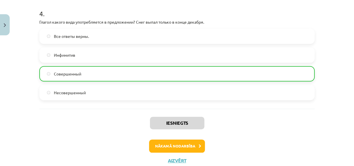
scroll to position [468, 0]
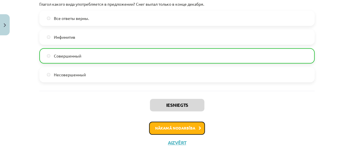
click at [184, 127] on button "Nākamā nodarbība" at bounding box center [177, 128] width 56 height 13
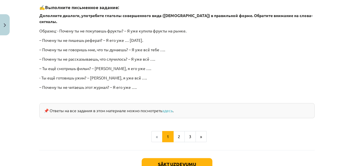
scroll to position [533, 0]
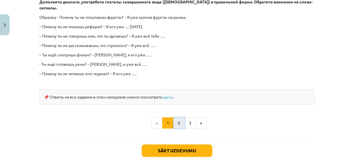
click at [174, 117] on button "2" at bounding box center [178, 122] width 11 height 11
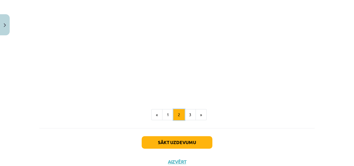
scroll to position [282, 0]
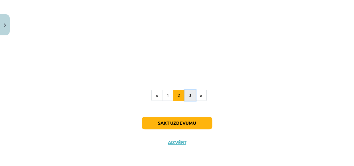
click at [187, 92] on button "3" at bounding box center [190, 95] width 11 height 11
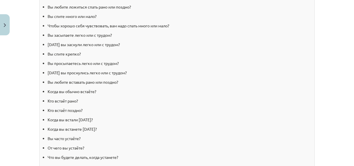
scroll to position [574, 0]
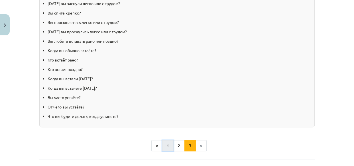
click at [168, 147] on button "1" at bounding box center [167, 145] width 11 height 11
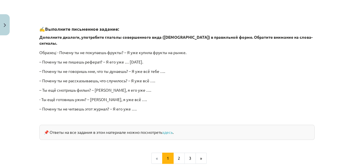
scroll to position [550, 0]
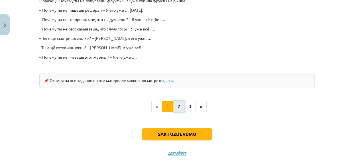
click at [178, 101] on button "2" at bounding box center [178, 106] width 11 height 11
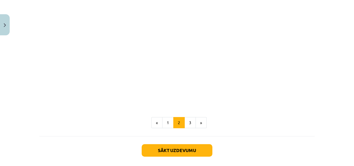
scroll to position [259, 0]
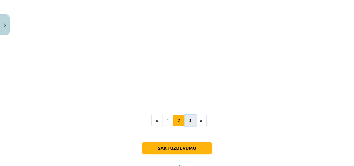
click at [187, 120] on button "3" at bounding box center [190, 120] width 11 height 11
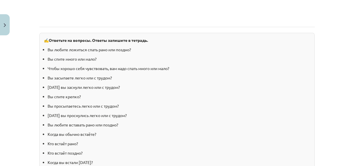
scroll to position [597, 0]
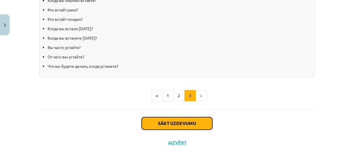
click at [183, 125] on button "Sākt uzdevumu" at bounding box center [177, 123] width 71 height 13
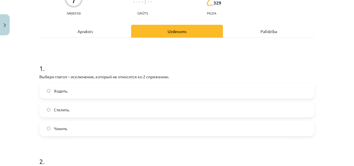
scroll to position [66, 0]
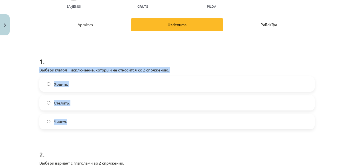
drag, startPoint x: 37, startPoint y: 68, endPoint x: 84, endPoint y: 121, distance: 70.7
click at [48, 83] on label "Ходить." at bounding box center [177, 84] width 274 height 14
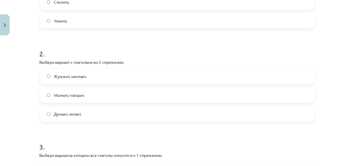
scroll to position [170, 0]
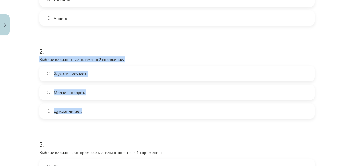
drag, startPoint x: 37, startPoint y: 59, endPoint x: 101, endPoint y: 113, distance: 83.6
click at [101, 113] on div "2 . Выбери вариант с глаголами во 2 спряжении. Жужжит, мечтает. Молчит, говорит…" at bounding box center [176, 78] width 275 height 82
click at [88, 74] on label "Жужжит, мечтает." at bounding box center [177, 73] width 274 height 14
click at [66, 71] on span "Жужжит, мечтает." at bounding box center [70, 74] width 33 height 6
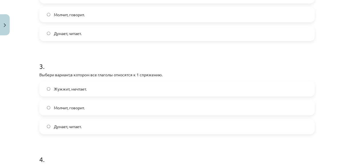
scroll to position [273, 0]
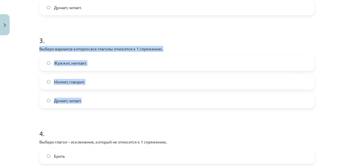
drag, startPoint x: 36, startPoint y: 46, endPoint x: 92, endPoint y: 99, distance: 77.7
click at [92, 99] on div "7 XP Saņemsi Grūts 329 pilda Apraksts Uzdevums Palīdzība 1 . Выбери глагол – ис…" at bounding box center [177, 8] width 282 height 489
click at [56, 82] on span "Молчит, говорит." at bounding box center [69, 82] width 31 height 6
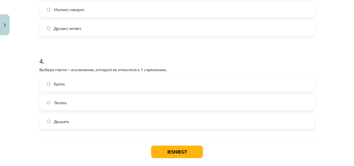
scroll to position [351, 0]
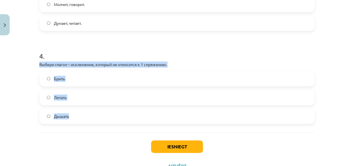
drag, startPoint x: 38, startPoint y: 64, endPoint x: 70, endPoint y: 115, distance: 59.8
click at [70, 115] on div "4 . Выбери глагол – исключение, который не относится к 1 спряжению. Брить Летат…" at bounding box center [176, 83] width 275 height 82
click at [57, 77] on span "Брить" at bounding box center [59, 79] width 11 height 6
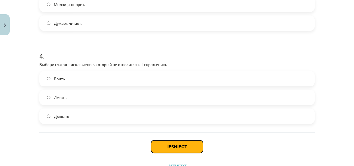
click at [183, 145] on button "Iesniegt" at bounding box center [177, 147] width 52 height 13
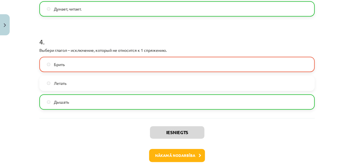
scroll to position [393, 0]
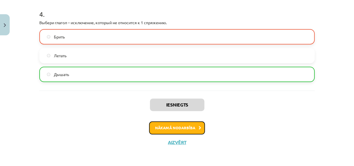
click at [179, 125] on button "Nākamā nodarbība" at bounding box center [177, 127] width 56 height 13
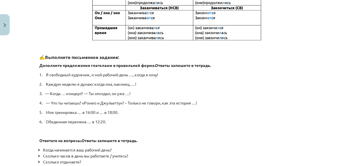
scroll to position [337, 0]
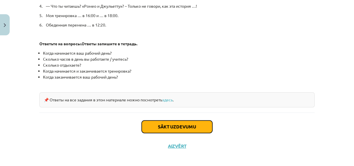
click at [167, 122] on button "Sākt uzdevumu" at bounding box center [177, 127] width 71 height 13
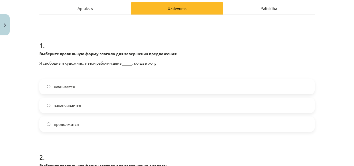
scroll to position [92, 0]
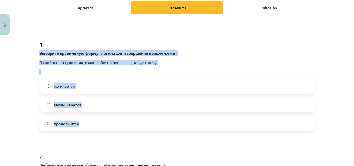
drag, startPoint x: 44, startPoint y: 54, endPoint x: 93, endPoint y: 128, distance: 88.2
click at [93, 128] on div "4 XP Saņemsi Grūts 329 pilda Apraksts Uzdevums Palīdzība 1 . Выберите правильну…" at bounding box center [177, 120] width 282 height 331
click at [62, 84] on span "начинается" at bounding box center [64, 86] width 21 height 6
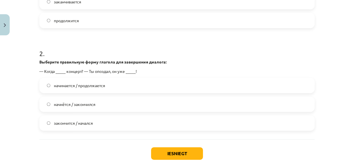
scroll to position [196, 0]
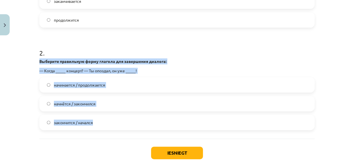
drag, startPoint x: 37, startPoint y: 60, endPoint x: 96, endPoint y: 126, distance: 88.9
click at [96, 126] on div "4 XP Saņemsi Grūts 329 pilda Apraksts Uzdevums Palīdzība 1 . Выберите правильну…" at bounding box center [177, 16] width 282 height 331
click at [62, 104] on span "начнётся / закончился" at bounding box center [75, 104] width 42 height 6
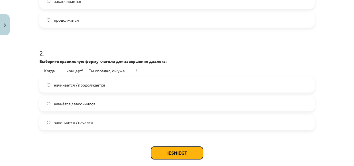
click at [180, 151] on button "Iesniegt" at bounding box center [177, 153] width 52 height 13
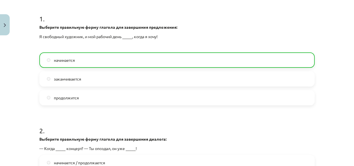
scroll to position [244, 0]
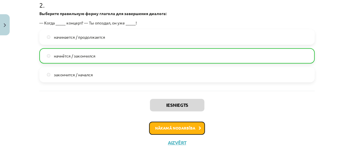
click at [169, 129] on button "Nākamā nodarbība" at bounding box center [177, 128] width 56 height 13
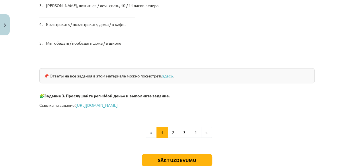
scroll to position [985, 0]
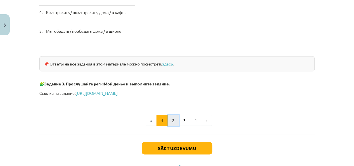
click at [175, 118] on button "2" at bounding box center [173, 120] width 11 height 11
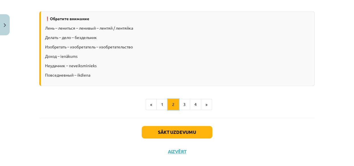
scroll to position [724, 0]
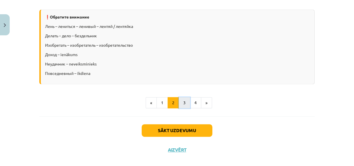
click at [184, 100] on button "3" at bounding box center [184, 102] width 11 height 11
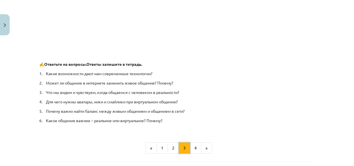
scroll to position [263, 0]
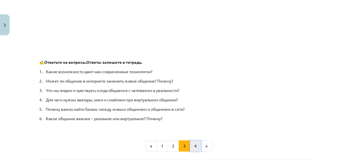
click at [193, 145] on button "4" at bounding box center [195, 146] width 11 height 11
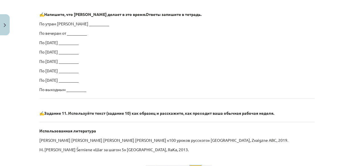
scroll to position [390, 0]
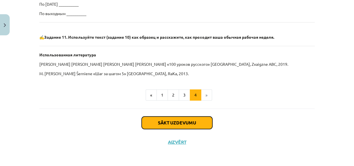
click at [183, 128] on button "Sākt uzdevumu" at bounding box center [177, 123] width 71 height 13
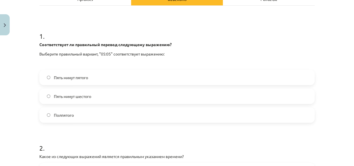
scroll to position [92, 0]
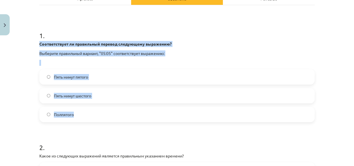
drag, startPoint x: 37, startPoint y: 43, endPoint x: 80, endPoint y: 115, distance: 83.9
click at [80, 115] on div "4 XP Saņemsi Grūts 329 pilda Apraksts Uzdevums Palīdzība 1 . Соответствует ли п…" at bounding box center [177, 116] width 282 height 340
click at [57, 98] on span "Пять минут шестого" at bounding box center [72, 96] width 37 height 6
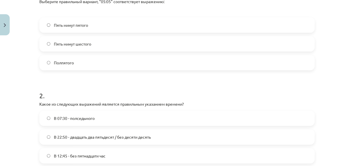
scroll to position [118, 0]
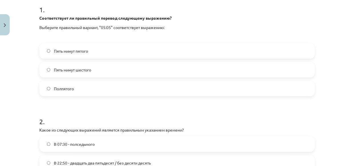
click at [67, 50] on span "Пять минут пятого" at bounding box center [71, 51] width 34 height 6
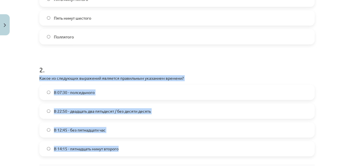
drag, startPoint x: 38, startPoint y: 78, endPoint x: 125, endPoint y: 151, distance: 114.0
click at [125, 151] on div "2 . Какое из следующих выражений является правильным указанием времени? В 07:30…" at bounding box center [176, 106] width 275 height 101
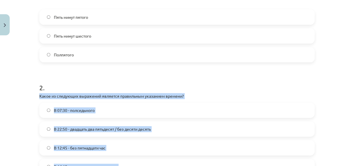
scroll to position [144, 0]
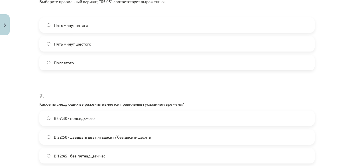
click at [50, 43] on label "Пять минут шестого" at bounding box center [177, 44] width 274 height 14
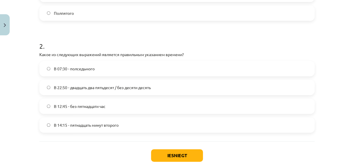
scroll to position [196, 0]
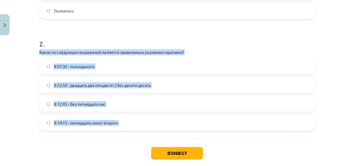
drag, startPoint x: 37, startPoint y: 50, endPoint x: 131, endPoint y: 125, distance: 120.2
click at [131, 125] on div "4 XP Saņemsi Grūts 329 pilda Apraksts Uzdevums Palīdzība 1 . Соответствует ли п…" at bounding box center [177, 12] width 282 height 340
click at [61, 125] on span "В 14:15 - пятнадцать минут второго" at bounding box center [86, 123] width 65 height 6
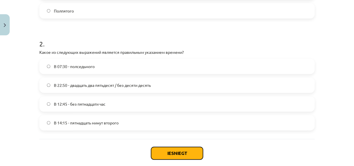
click at [187, 153] on button "Iesniegt" at bounding box center [177, 153] width 52 height 13
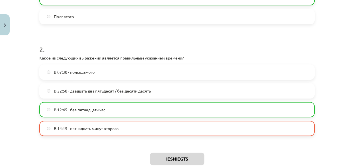
scroll to position [222, 0]
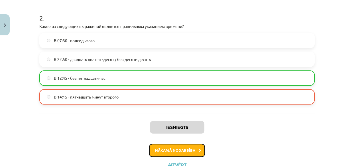
click at [176, 151] on button "Nākamā nodarbība" at bounding box center [177, 150] width 56 height 13
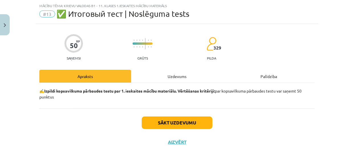
scroll to position [14, 0]
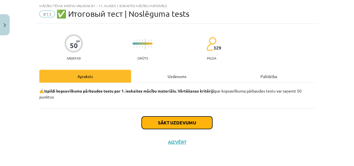
click at [151, 118] on button "Sākt uzdevumu" at bounding box center [177, 123] width 71 height 13
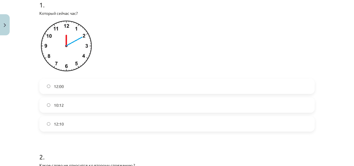
scroll to position [129, 0]
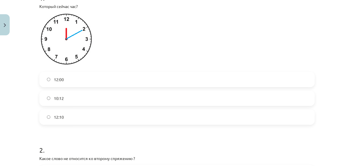
click at [48, 119] on label "12:10" at bounding box center [177, 117] width 274 height 14
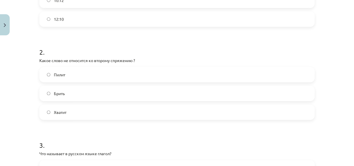
scroll to position [259, 0]
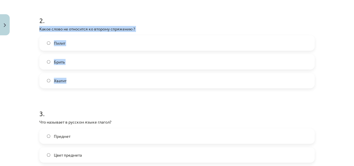
drag, startPoint x: 37, startPoint y: 28, endPoint x: 86, endPoint y: 78, distance: 70.4
click at [86, 78] on div "2 . Какое слово не относится ко второму спряжению ? Пилит Брить Хватит" at bounding box center [176, 48] width 275 height 82
click at [57, 46] on span "Пилит" at bounding box center [59, 43] width 11 height 6
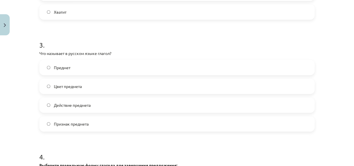
scroll to position [337, 0]
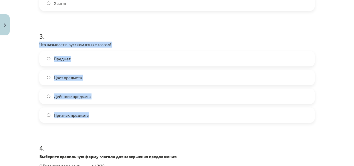
drag, startPoint x: 38, startPoint y: 45, endPoint x: 66, endPoint y: 83, distance: 46.7
click at [101, 112] on div "3 . Что называет в русском языке глагол? Предмет Цвет предмета Действие предмет…" at bounding box center [176, 72] width 275 height 101
click at [64, 96] on span "Действие предмета" at bounding box center [72, 97] width 37 height 6
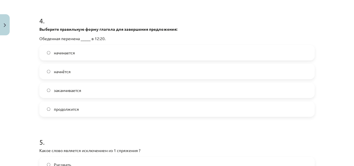
scroll to position [467, 0]
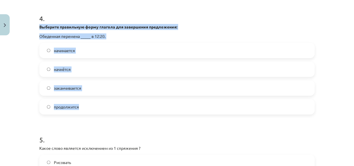
drag, startPoint x: 56, startPoint y: 33, endPoint x: 90, endPoint y: 110, distance: 84.1
click at [90, 110] on div "4 . Выберите правильную форму глагола для завершения предложения: Обеденная пер…" at bounding box center [176, 60] width 275 height 110
click at [59, 48] on span "начинается" at bounding box center [64, 51] width 21 height 6
click at [100, 51] on label "начинается" at bounding box center [177, 50] width 274 height 14
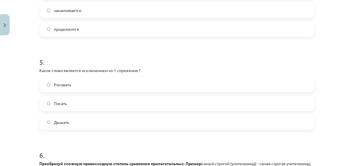
scroll to position [570, 0]
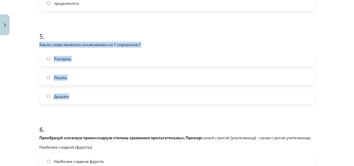
drag, startPoint x: 37, startPoint y: 44, endPoint x: 68, endPoint y: 87, distance: 52.1
click at [72, 98] on div "5 . Какое слово является исключением из 1 спряжения ? Рисовать Писать Дышать" at bounding box center [176, 63] width 275 height 82
click at [65, 95] on span "Дышать" at bounding box center [61, 97] width 15 height 6
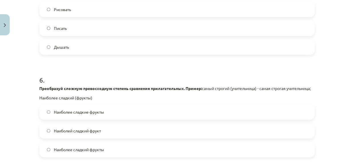
scroll to position [648, 0]
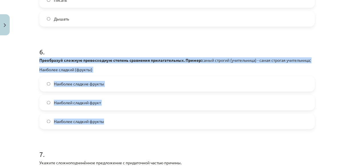
drag, startPoint x: 37, startPoint y: 60, endPoint x: 104, endPoint y: 124, distance: 92.2
click at [104, 124] on div "6 . Преобразуй сложную превосходную степень сравнения прилагательных. Пример: с…" at bounding box center [176, 83] width 275 height 91
click at [62, 87] on span "Наиболее сладкие фрукты" at bounding box center [79, 84] width 50 height 6
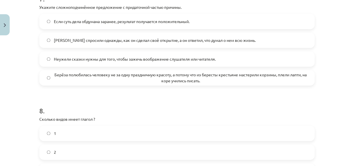
scroll to position [778, 0]
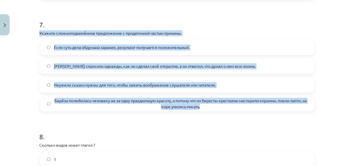
drag, startPoint x: 36, startPoint y: 39, endPoint x: 234, endPoint y: 114, distance: 211.9
click at [58, 108] on span "Берёза полюбилась человеку не за одну праздничную красоту, а потому что из бере…" at bounding box center [181, 104] width 254 height 12
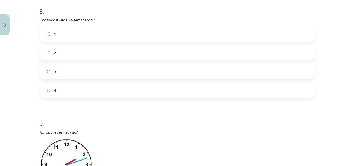
scroll to position [907, 0]
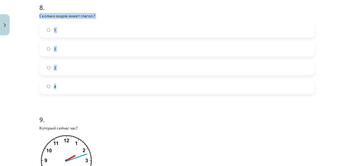
drag, startPoint x: 37, startPoint y: 21, endPoint x: 68, endPoint y: 94, distance: 78.5
click at [68, 94] on div "8 . Сколько видов имеет глагол ? 1 2 3 4" at bounding box center [176, 43] width 275 height 101
click at [66, 54] on label "2" at bounding box center [177, 49] width 274 height 14
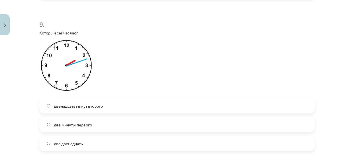
scroll to position [1011, 0]
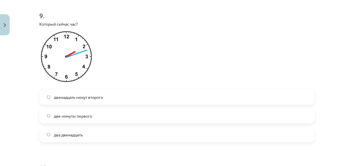
click at [42, 38] on img at bounding box center [66, 59] width 55 height 56
click at [39, 27] on p "Который сейчас час?" at bounding box center [176, 24] width 275 height 6
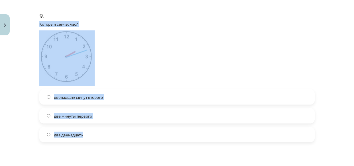
drag, startPoint x: 38, startPoint y: 28, endPoint x: 93, endPoint y: 143, distance: 128.1
click at [93, 143] on div "9 . Который сейчас час? двенадцать минут второго две минуты первого два двенадц…" at bounding box center [176, 72] width 275 height 141
click at [100, 100] on span "двенадцать минут второго" at bounding box center [78, 97] width 49 height 6
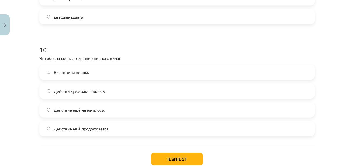
scroll to position [1141, 0]
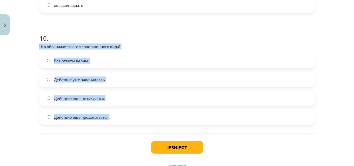
drag, startPoint x: 37, startPoint y: 52, endPoint x: 109, endPoint y: 129, distance: 105.3
click at [109, 125] on div "10 . Что обозначает глагол совершенного вида? Все ответы верны. Действие уже за…" at bounding box center [176, 74] width 275 height 101
click at [76, 83] on span "Действие уже закончилось." at bounding box center [80, 80] width 52 height 6
click at [96, 68] on label "Все ответы верны." at bounding box center [177, 61] width 274 height 14
click at [77, 83] on span "Действие уже закончилось." at bounding box center [80, 80] width 52 height 6
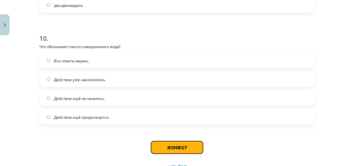
click at [169, 154] on button "Iesniegt" at bounding box center [177, 147] width 52 height 13
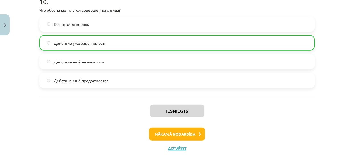
scroll to position [1189, 0]
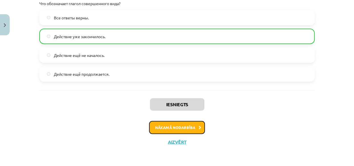
click at [176, 128] on button "Nākamā nodarbība" at bounding box center [177, 127] width 56 height 13
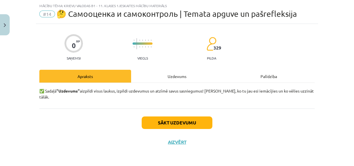
scroll to position [8, 0]
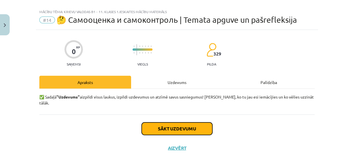
click at [161, 123] on button "Sākt uzdevumu" at bounding box center [177, 129] width 71 height 13
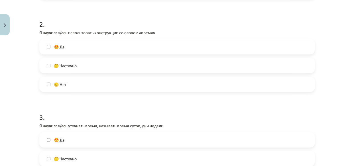
scroll to position [215, 0]
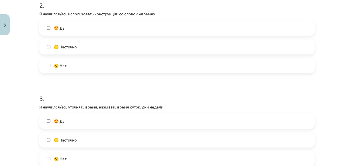
click at [49, 139] on label "🤔 Частично" at bounding box center [177, 140] width 274 height 14
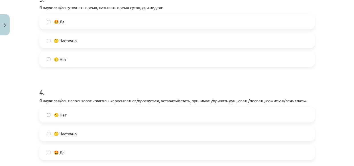
scroll to position [345, 0]
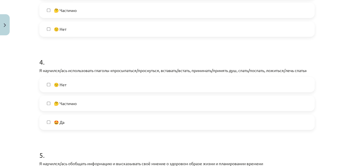
click at [49, 102] on label "🤔 Частично" at bounding box center [177, 103] width 274 height 14
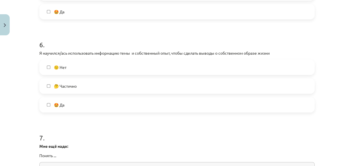
scroll to position [604, 0]
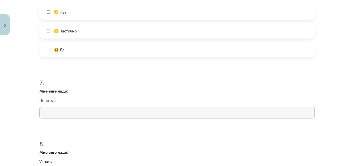
click at [58, 113] on input "text" at bounding box center [176, 113] width 275 height 12
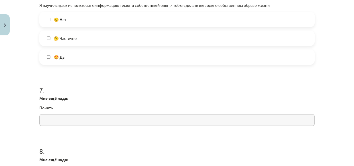
scroll to position [578, 0]
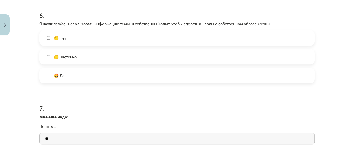
type input "*"
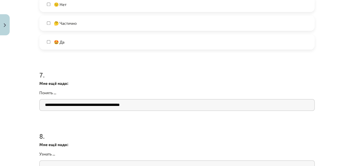
scroll to position [656, 0]
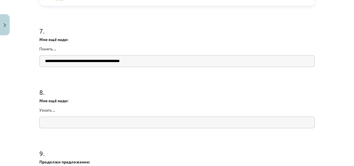
type input "**********"
click at [48, 122] on input "text" at bounding box center [176, 123] width 275 height 12
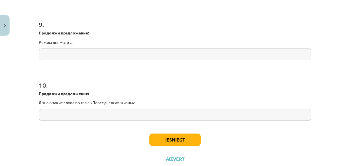
scroll to position [803, 0]
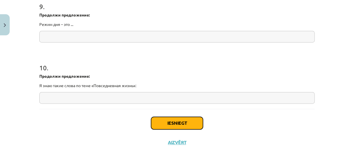
click at [181, 121] on button "Iesniegt" at bounding box center [177, 123] width 52 height 13
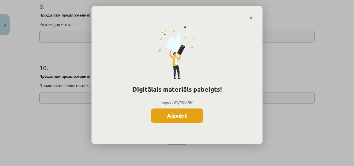
click at [174, 112] on button "Aizvērt" at bounding box center [177, 116] width 52 height 14
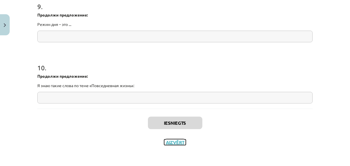
click at [173, 142] on button "Aizvērt" at bounding box center [175, 143] width 22 height 6
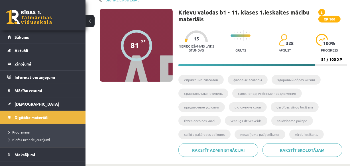
scroll to position [26, 0]
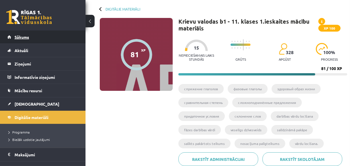
click at [22, 38] on span "Sākums" at bounding box center [22, 37] width 15 height 5
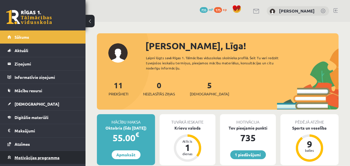
scroll to position [25, 0]
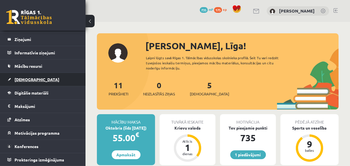
click at [27, 78] on span "[DEMOGRAPHIC_DATA]" at bounding box center [37, 79] width 45 height 5
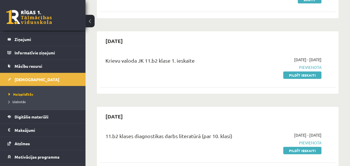
scroll to position [104, 0]
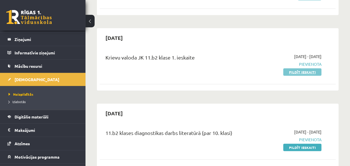
click at [313, 72] on link "Pildīt ieskaiti" at bounding box center [302, 71] width 38 height 7
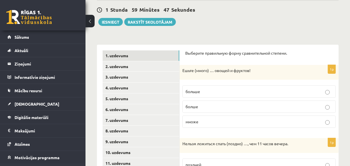
scroll to position [52, 0]
drag, startPoint x: 187, startPoint y: 52, endPoint x: 223, endPoint y: 57, distance: 36.8
click at [226, 56] on div "Выберите правильную форму сравнительной степени." at bounding box center [259, 55] width 148 height 9
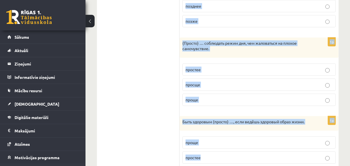
scroll to position [339, 0]
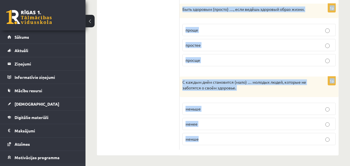
drag, startPoint x: 185, startPoint y: 52, endPoint x: 272, endPoint y: 149, distance: 130.0
copy form "Loremips dolorsitam conse adipiscingeli seddoei. 0t Incid (utlab) … etdolo m al…"
click at [219, 64] on label "просще" at bounding box center [259, 60] width 153 height 12
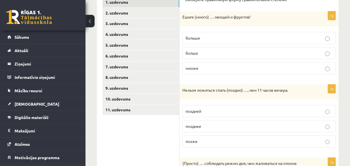
scroll to position [105, 0]
click at [212, 37] on p "больше" at bounding box center [259, 38] width 147 height 6
click at [216, 140] on p "позже" at bounding box center [259, 142] width 147 height 6
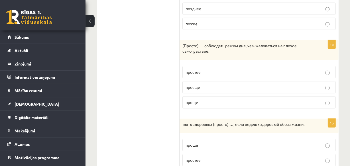
scroll to position [235, 0]
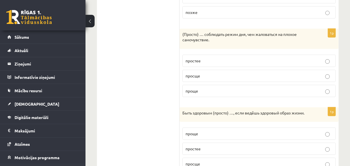
click at [207, 89] on p "проще" at bounding box center [259, 91] width 147 height 6
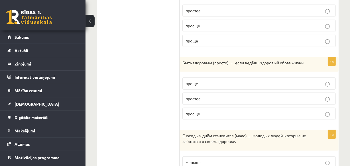
scroll to position [287, 0]
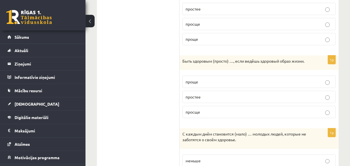
click at [209, 82] on p "проще" at bounding box center [259, 82] width 147 height 6
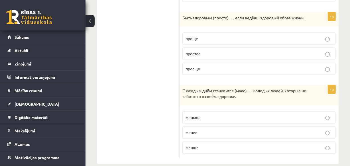
scroll to position [339, 0]
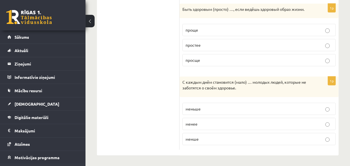
click at [217, 106] on p "меньше" at bounding box center [259, 109] width 147 height 6
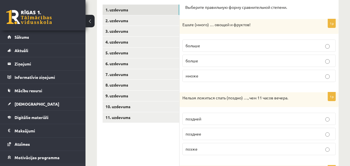
scroll to position [79, 0]
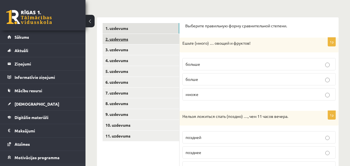
click at [115, 39] on link "2. uzdevums" at bounding box center [141, 39] width 77 height 11
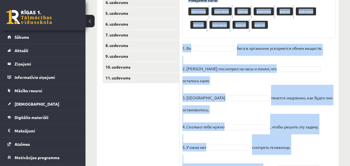
scroll to position [158, 0]
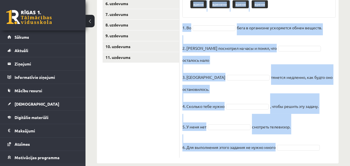
drag, startPoint x: 183, startPoint y: 33, endPoint x: 315, endPoint y: 142, distance: 171.2
click at [317, 143] on div "6p Дополните предложения. Используйте правильные формы слова «время». Pieejamie…" at bounding box center [259, 54] width 159 height 208
copy div "Дополните предложения. Используйте правильные формы слова «время». Pieejamie vā…"
click at [215, 53] on fieldset "1. Во бега в организме ускоряется обмен веществ. 2. Андрис посмотрел на часы и …" at bounding box center [259, 89] width 153 height 132
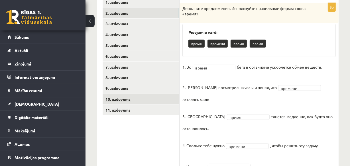
scroll to position [93, 0]
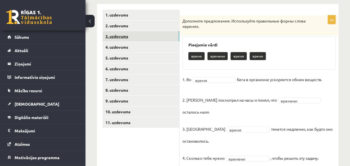
click at [120, 37] on link "3. uzdevums" at bounding box center [141, 36] width 77 height 11
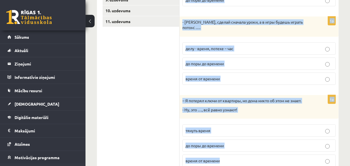
scroll to position [292, 0]
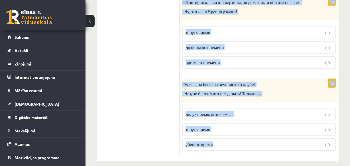
drag, startPoint x: 185, startPoint y: 71, endPoint x: 304, endPoint y: 139, distance: 136.4
copy form "Дополните мини-диалоги. Выберите верный фразеологизм. 1p – Мария, я помню, ты р…"
click at [234, 65] on div "1p – Я потерял ключи от квартиры, но дома никто об этом не знает. - Ну, это …, …" at bounding box center [259, 35] width 159 height 76
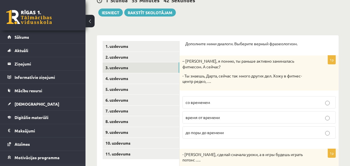
scroll to position [59, 0]
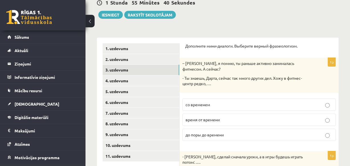
click at [212, 120] on span "время от времени" at bounding box center [203, 119] width 34 height 5
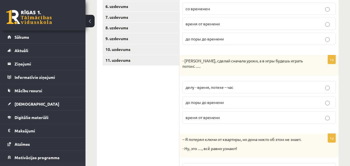
scroll to position [163, 0]
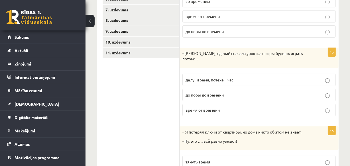
click at [224, 77] on span "делу - время, потехе – час" at bounding box center [210, 79] width 48 height 5
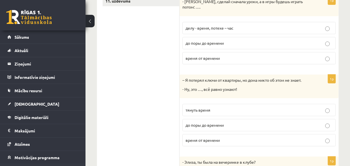
scroll to position [240, 0]
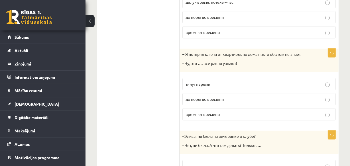
click at [222, 97] on span "до поры до времени" at bounding box center [205, 99] width 38 height 5
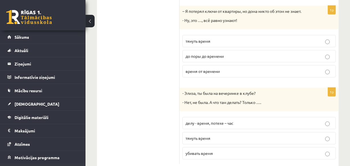
scroll to position [292, 0]
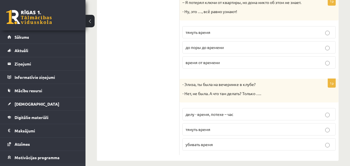
click at [246, 142] on p "убивать время" at bounding box center [259, 145] width 147 height 6
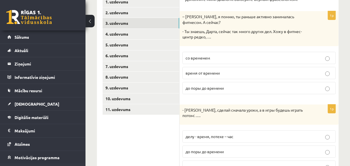
scroll to position [97, 0]
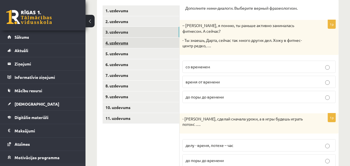
click at [115, 42] on link "4. uzdevums" at bounding box center [141, 43] width 77 height 11
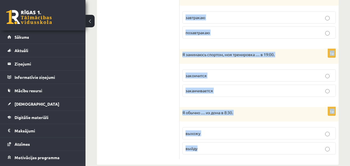
scroll to position [426, 0]
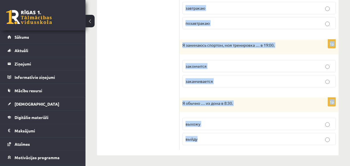
drag, startPoint x: 186, startPoint y: 52, endPoint x: 251, endPoint y: 142, distance: 111.1
copy form "Выберите правильную форму глагола (НСВ / СВ). 1p Я всегда … в 7:00. просыпаюсь …"
click at [231, 83] on p "заканчивается" at bounding box center [259, 81] width 147 height 6
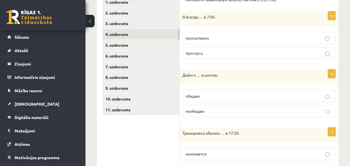
scroll to position [89, 0]
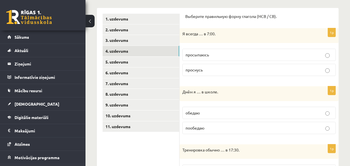
click at [213, 55] on p "просыпаюсь" at bounding box center [259, 55] width 147 height 6
click at [207, 114] on p "обедаю" at bounding box center [259, 113] width 147 height 6
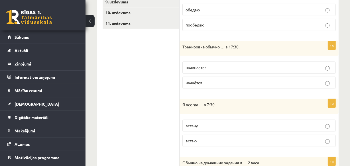
scroll to position [192, 0]
click at [216, 67] on p "начинается" at bounding box center [259, 67] width 147 height 6
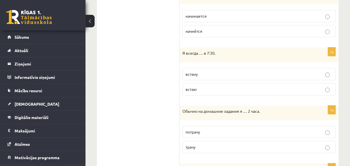
scroll to position [244, 0]
click at [202, 87] on p "встаю" at bounding box center [259, 89] width 147 height 6
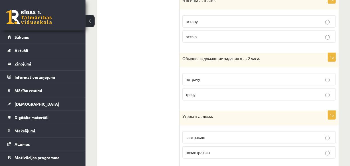
scroll to position [322, 0]
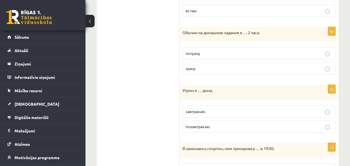
click at [201, 68] on p "трачу" at bounding box center [259, 69] width 147 height 6
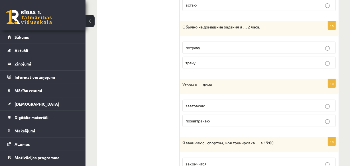
scroll to position [400, 0]
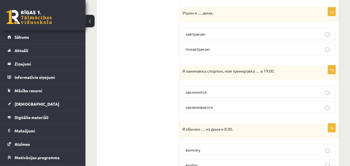
click at [218, 34] on p "завтракаю" at bounding box center [259, 34] width 147 height 6
click at [231, 108] on p "заканчивается" at bounding box center [259, 107] width 147 height 6
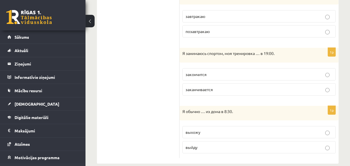
scroll to position [426, 0]
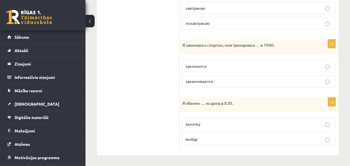
click at [199, 124] on span "выхожу" at bounding box center [193, 123] width 15 height 5
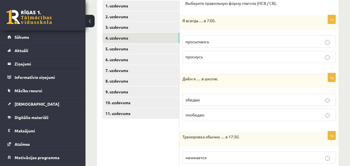
scroll to position [96, 0]
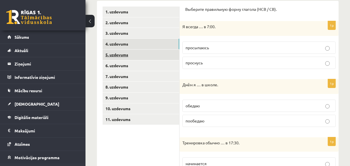
click at [129, 54] on link "5. uzdevums" at bounding box center [141, 55] width 77 height 11
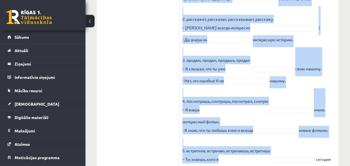
scroll to position [270, 0]
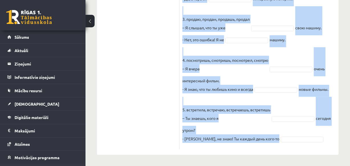
drag, startPoint x: 183, startPoint y: 76, endPoint x: 277, endPoint y: 155, distance: 122.7
copy div "Выберите правильную форму глагола (НСВ / СВ). Pieejamie vārdi расскажу встречаю…"
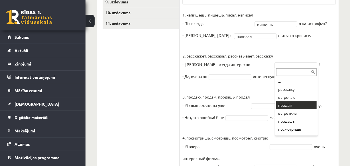
scroll to position [26, 0]
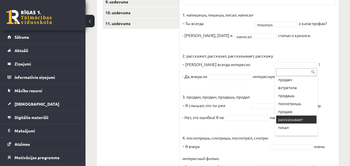
drag, startPoint x: 296, startPoint y: 120, endPoint x: 292, endPoint y: 115, distance: 6.5
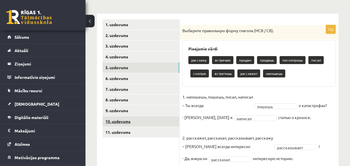
scroll to position [88, 0]
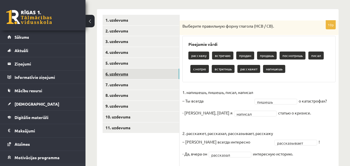
click at [112, 75] on link "6. uzdevums" at bounding box center [141, 74] width 77 height 11
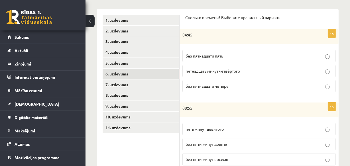
drag, startPoint x: 207, startPoint y: 55, endPoint x: 207, endPoint y: 61, distance: 6.6
click at [207, 54] on span "без пятнадцати пять" at bounding box center [205, 55] width 38 height 5
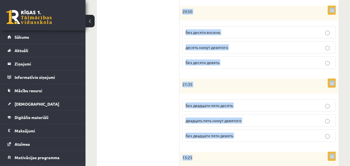
scroll to position [327, 0]
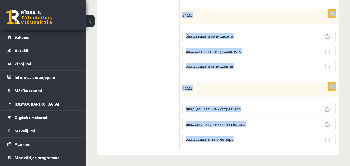
drag, startPoint x: 186, startPoint y: 17, endPoint x: 268, endPoint y: 139, distance: 147.8
copy form "Сколько времени? Выберите правильный вариант. 1p 04:45 без пятнадцати пять пятн…"
click at [211, 55] on label "двадцать пять минут девятого" at bounding box center [259, 51] width 153 height 12
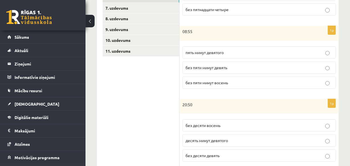
scroll to position [171, 0]
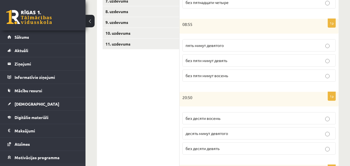
click at [214, 62] on span "без пяти минут девять" at bounding box center [207, 60] width 42 height 5
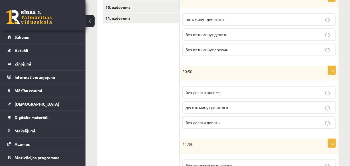
click at [208, 123] on span "без десяти девять" at bounding box center [203, 122] width 34 height 5
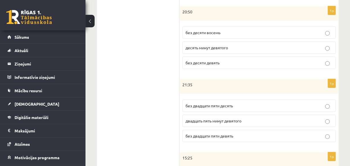
scroll to position [275, 0]
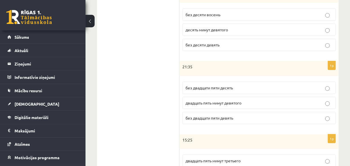
click at [234, 89] on p "без двадцати пяти десять" at bounding box center [259, 88] width 147 height 6
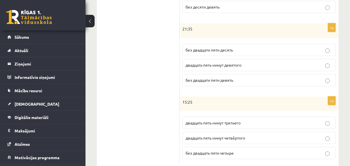
scroll to position [327, 0]
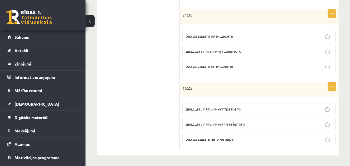
click at [250, 121] on p "двадцать пять минут четвёртого" at bounding box center [259, 124] width 147 height 6
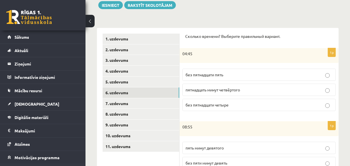
scroll to position [68, 0]
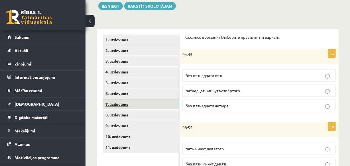
click at [116, 104] on link "7. uzdevums" at bounding box center [141, 104] width 77 height 11
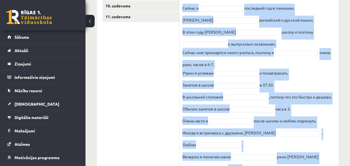
scroll to position [249, 0]
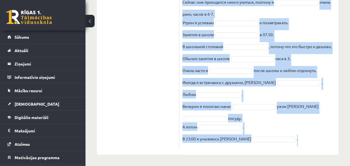
drag, startPoint x: 183, startPoint y: 46, endPoint x: 234, endPoint y: 119, distance: 89.4
click at [279, 141] on div "16p Выберите правильную форму глагола Pieejamie vārdi обедаю учусь изучаю начин…" at bounding box center [259, 4] width 159 height 291
copy div "Выберите правильную форму глагола Pieejamie vārdi обедаю учусь изучаю начинаютс…"
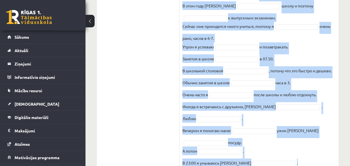
scroll to position [197, 0]
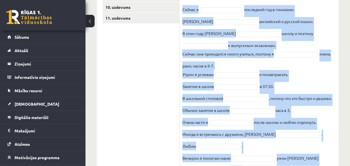
click at [196, 48] on fieldset "Сейчас я последний год в гимназии. Я английский и русский языки. В этом году я …" at bounding box center [259, 101] width 153 height 193
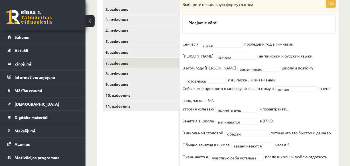
scroll to position [118, 0]
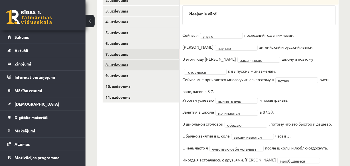
click at [118, 65] on link "8. uzdevums" at bounding box center [141, 65] width 77 height 11
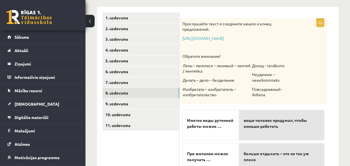
scroll to position [88, 0]
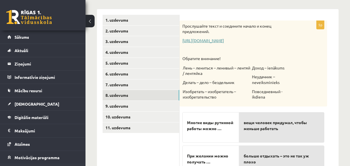
click at [200, 41] on link "[URL][DOMAIN_NAME]" at bounding box center [204, 40] width 42 height 5
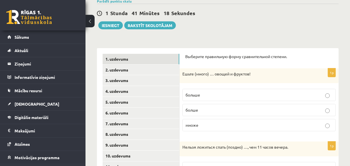
scroll to position [62, 0]
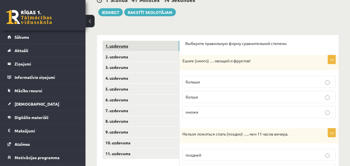
click at [127, 46] on link "1. uzdevums" at bounding box center [141, 46] width 77 height 11
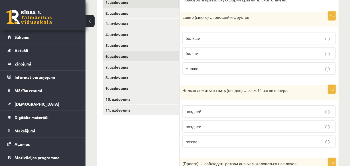
scroll to position [79, 0]
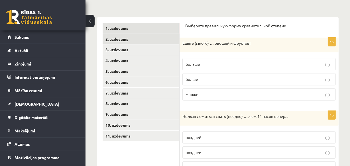
click at [114, 41] on link "2. uzdevums" at bounding box center [141, 39] width 77 height 11
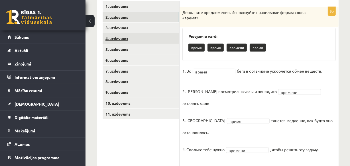
scroll to position [93, 0]
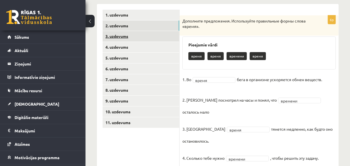
click at [120, 38] on link "3. uzdevums" at bounding box center [141, 36] width 77 height 11
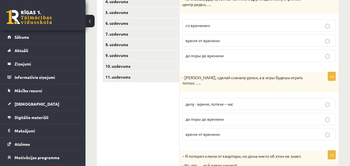
scroll to position [111, 0]
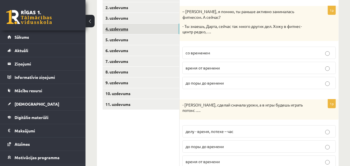
click at [111, 29] on link "4. uzdevums" at bounding box center [141, 29] width 77 height 11
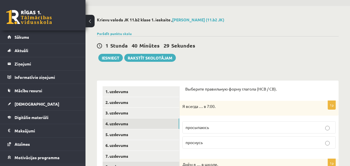
scroll to position [11, 0]
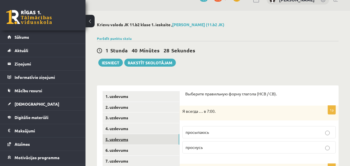
click at [114, 139] on link "5. uzdevums" at bounding box center [141, 139] width 77 height 11
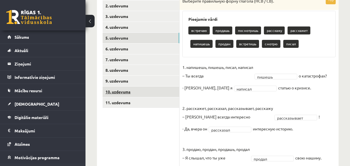
scroll to position [114, 0]
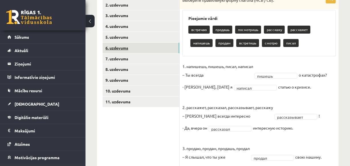
click at [122, 47] on link "6. uzdevums" at bounding box center [141, 48] width 77 height 11
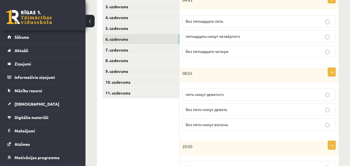
scroll to position [120, 0]
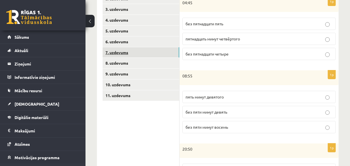
click at [119, 52] on link "7. uzdevums" at bounding box center [141, 52] width 77 height 11
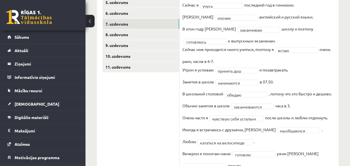
scroll to position [66, 0]
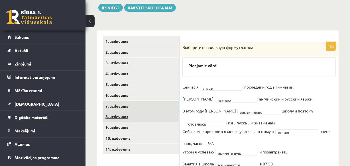
click at [119, 114] on link "8. uzdevums" at bounding box center [141, 117] width 77 height 11
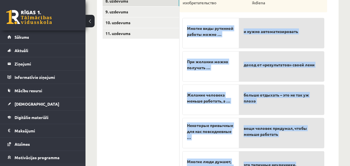
scroll to position [217, 0]
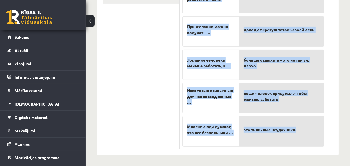
drag, startPoint x: 186, startPoint y: 70, endPoint x: 274, endPoint y: 115, distance: 99.0
click at [307, 134] on fieldset "Многие виды рутинной работы можно … При желании можно получать … Желание челове…" at bounding box center [254, 63] width 142 height 167
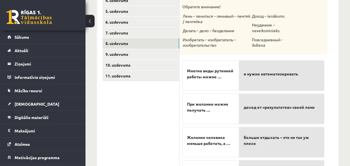
click at [163, 128] on ul "1. uzdevums 2. uzdevums 3. uzdevums 4. uzdevums 5. uzdevums 6. uzdevums 7. uzde…" at bounding box center [141, 95] width 77 height 264
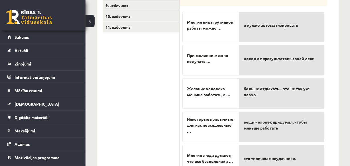
scroll to position [217, 0]
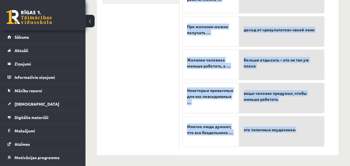
drag, startPoint x: 183, startPoint y: 25, endPoint x: 282, endPoint y: 129, distance: 143.6
click at [306, 136] on div "5p Прослушайте текст и соедините начало и конец предложений. [URL][DOMAIN_NAME]…" at bounding box center [254, 20] width 148 height 259
copy div "Loremipsumd sitam c adipiscin elitse d eiusm temporincid. utlab://etd.magnaali.…"
click at [229, 72] on div "Желание человека меньше работать, а …" at bounding box center [211, 65] width 57 height 31
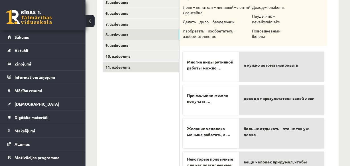
scroll to position [139, 0]
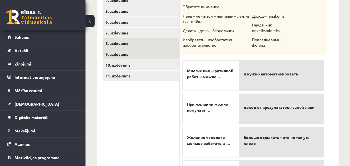
click at [117, 57] on link "9. uzdevums" at bounding box center [141, 54] width 77 height 11
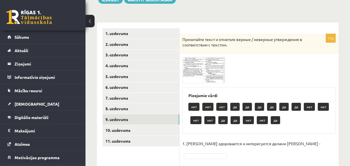
scroll to position [62, 0]
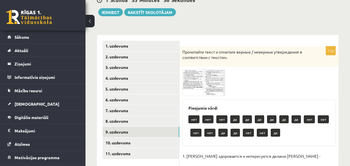
click at [205, 80] on span at bounding box center [204, 83] width 9 height 9
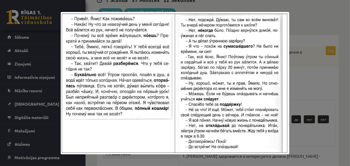
click at [304, 80] on div at bounding box center [175, 83] width 350 height 166
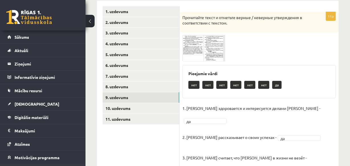
scroll to position [63, 0]
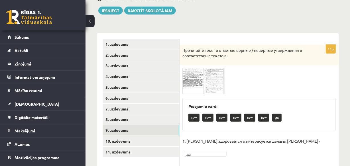
click at [213, 78] on img at bounding box center [204, 81] width 43 height 27
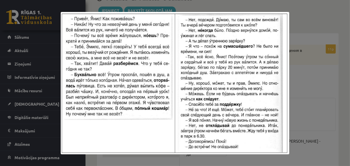
click at [290, 114] on div at bounding box center [175, 83] width 350 height 166
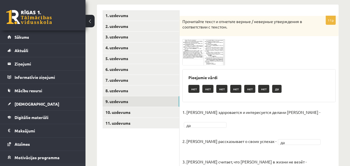
scroll to position [89, 0]
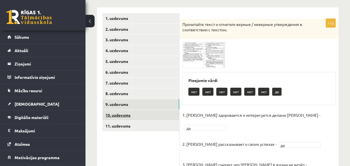
click at [125, 114] on link "10. uzdevums" at bounding box center [141, 115] width 77 height 11
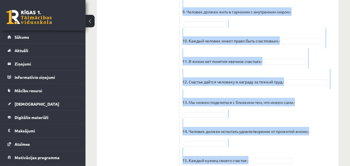
scroll to position [704, 0]
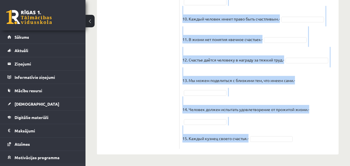
drag, startPoint x: 183, startPoint y: 58, endPoint x: 249, endPoint y: 120, distance: 90.8
copy div "Loremipsum dolor s ametcons adipis / elitsedd eiusmodtemp i utlaboreetdo m aliq…"
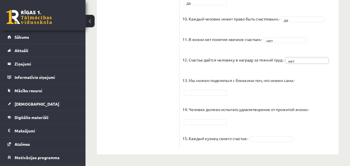
scroll to position [677, 0]
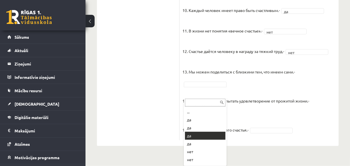
drag, startPoint x: 194, startPoint y: 134, endPoint x: 191, endPoint y: 84, distance: 49.4
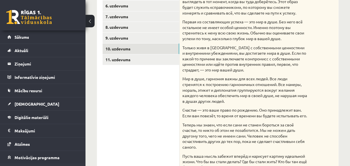
scroll to position [158, 0]
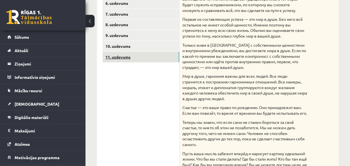
click at [117, 56] on link "11. uzdevums" at bounding box center [141, 57] width 77 height 11
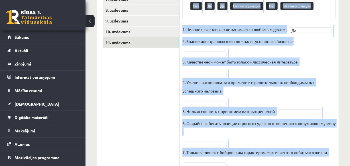
scroll to position [196, 0]
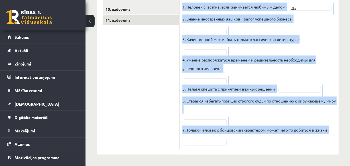
drag, startPoint x: 189, startPoint y: 61, endPoint x: 286, endPoint y: 129, distance: 118.8
click at [314, 140] on div "7p Прослушайте текст и отметьте верные утверждения Pieejamie vārdi Нет Нет Нет …" at bounding box center [259, 31] width 159 height 236
copy div "Pieejamie vārdi Нет Нет Нет информации Да Да Да Нет Нет Нет Да Да Нет информаци…"
click at [254, 44] on fieldset "1. Человек счастлив, если занимается любимым делом - Да ** 2. Знание иностранны…" at bounding box center [259, 75] width 153 height 144
click at [248, 30] on fieldset "1. Человек счастлив, если занимается любимым делом - Да ** 2. Знание иностранны…" at bounding box center [259, 75] width 153 height 144
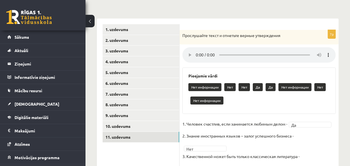
scroll to position [40, 0]
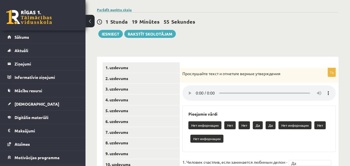
click at [120, 8] on link "Parādīt punktu skalu" at bounding box center [114, 9] width 35 height 5
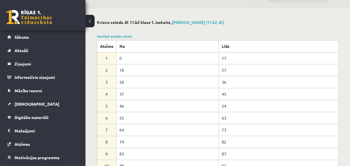
scroll to position [0, 0]
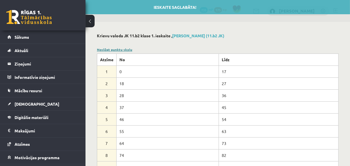
click at [123, 48] on link "Noslēpt punktu skalu" at bounding box center [114, 49] width 35 height 5
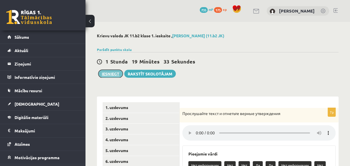
click at [111, 73] on button "Iesniegt" at bounding box center [110, 74] width 25 height 8
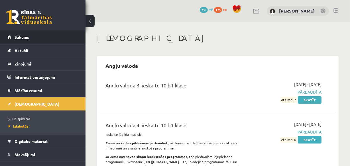
click at [28, 37] on span "Sākums" at bounding box center [22, 37] width 15 height 5
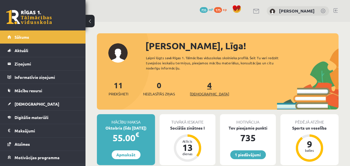
click at [200, 87] on link "4 Ieskaites" at bounding box center [209, 88] width 39 height 17
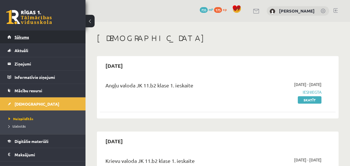
click at [28, 37] on span "Sākums" at bounding box center [22, 37] width 15 height 5
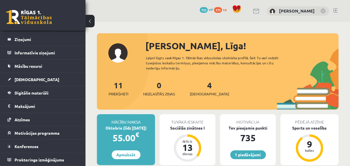
scroll to position [52, 0]
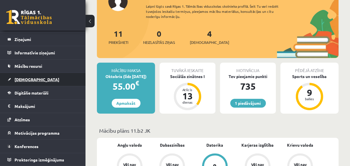
click at [31, 78] on span "[DEMOGRAPHIC_DATA]" at bounding box center [37, 79] width 45 height 5
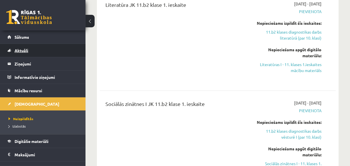
scroll to position [311, 0]
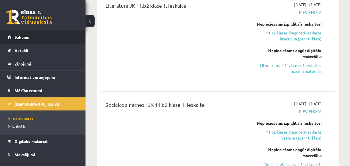
click at [33, 40] on link "Sākums" at bounding box center [42, 37] width 71 height 13
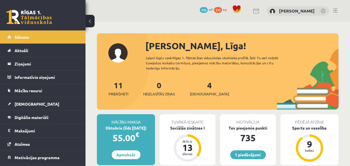
click at [335, 9] on link at bounding box center [336, 10] width 4 height 5
